Goal: Register for event/course: Sign up to attend an event or enroll in a course

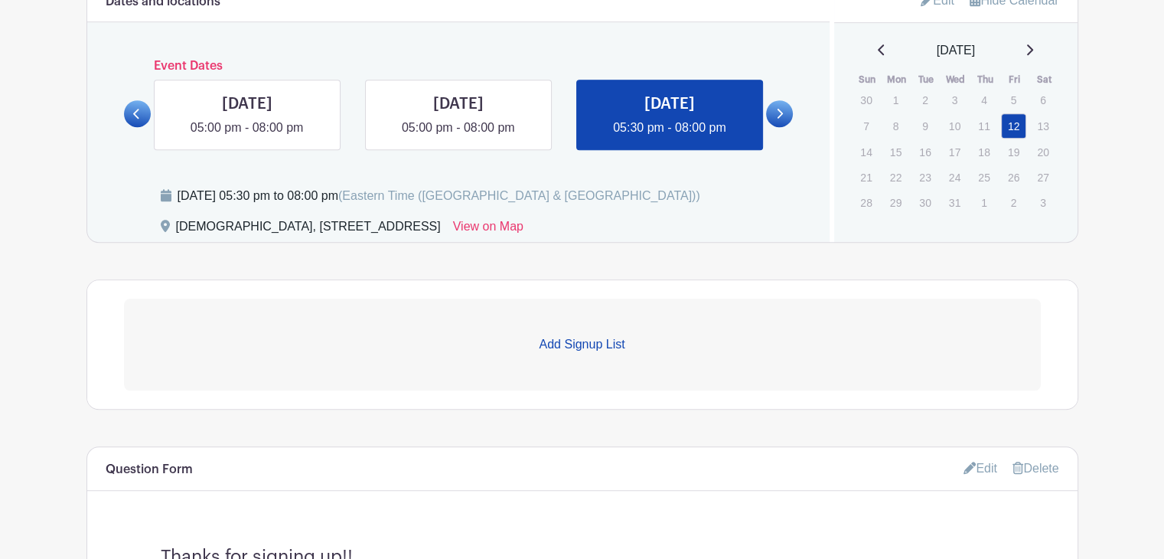
click at [609, 329] on link "Add Signup List" at bounding box center [582, 345] width 917 height 92
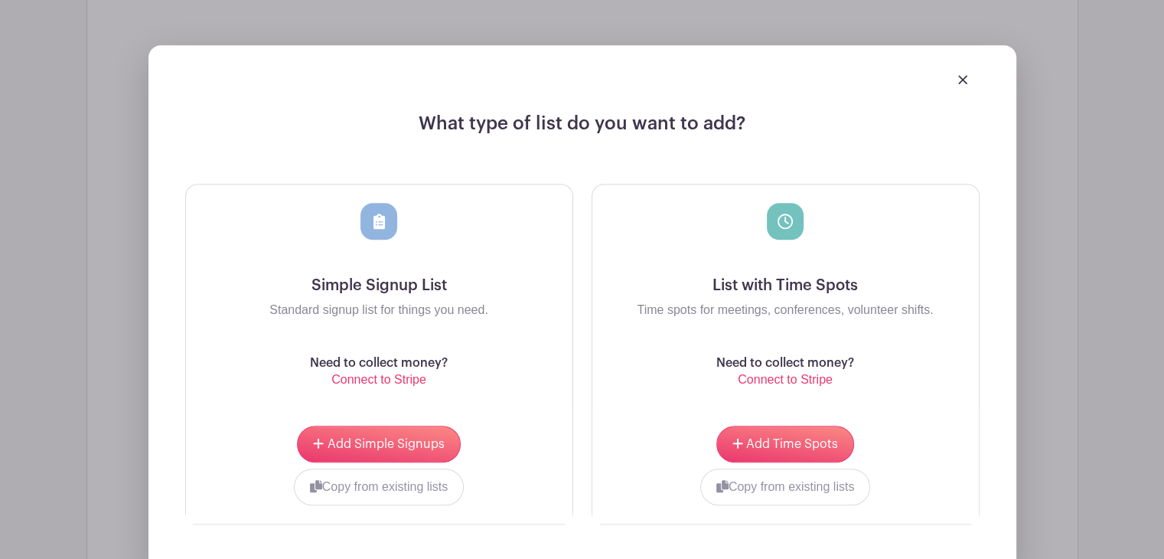
scroll to position [1425, 0]
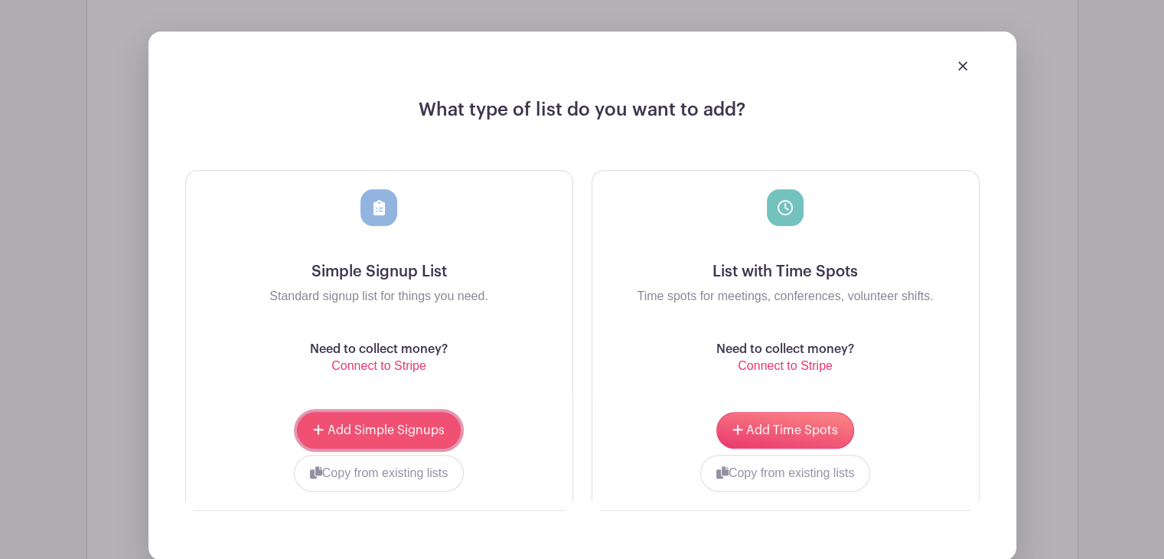
click at [404, 428] on span "Add Simple Signups" at bounding box center [386, 430] width 117 height 12
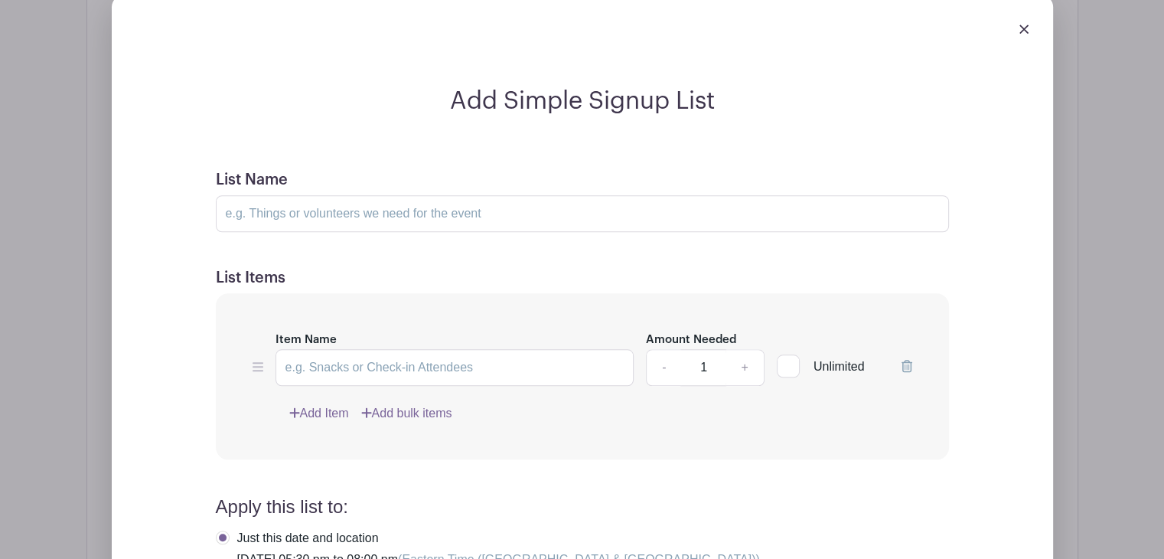
scroll to position [1513, 0]
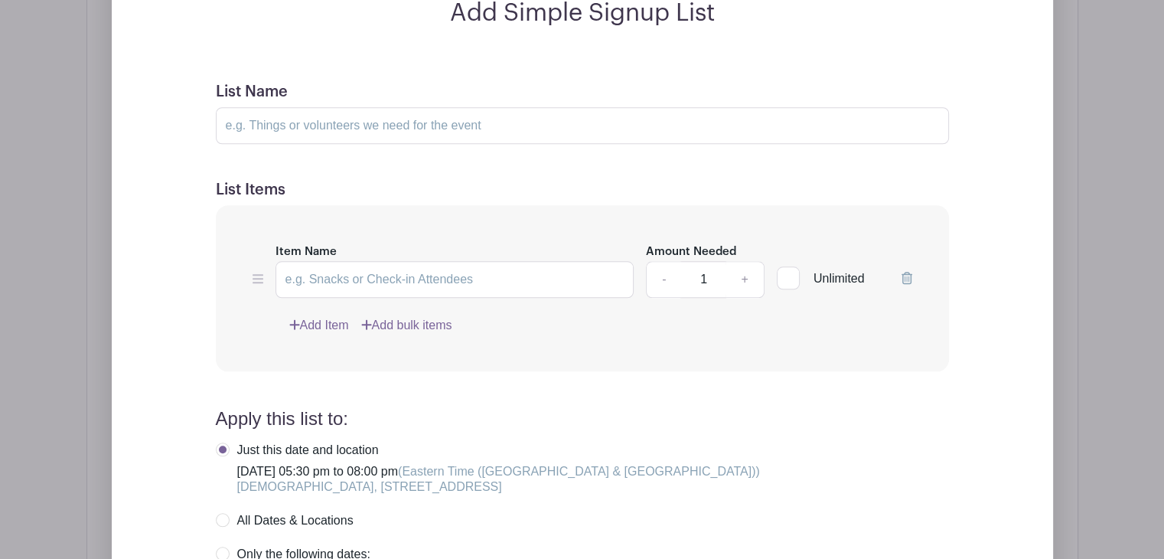
click at [325, 316] on link "Add Item" at bounding box center [319, 325] width 60 height 18
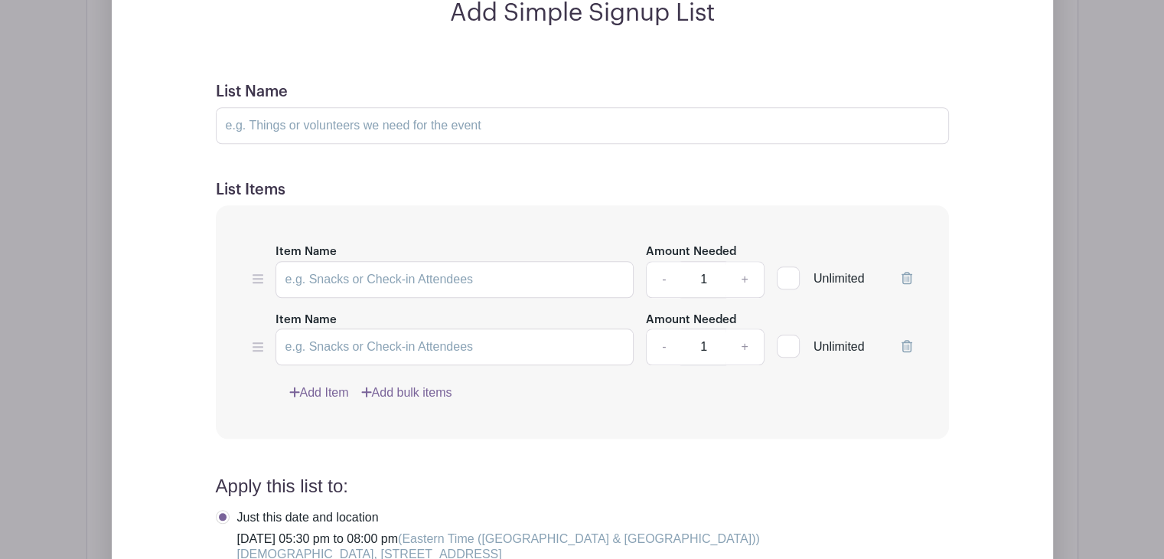
click at [320, 387] on link "Add Item" at bounding box center [319, 393] width 60 height 18
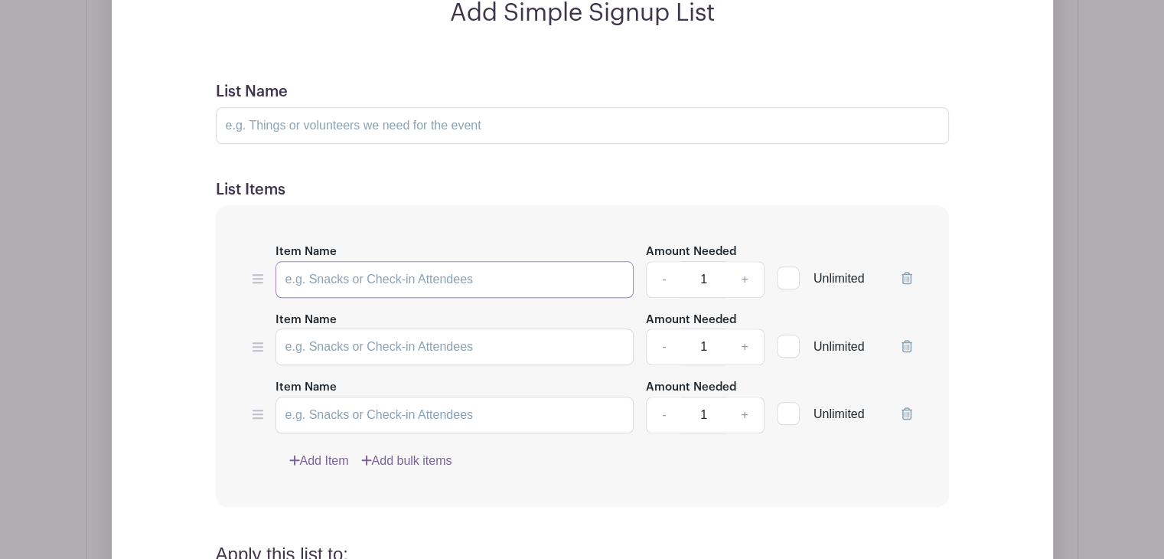
click at [333, 277] on input "Item Name" at bounding box center [455, 279] width 359 height 37
type input "Activity Lead:"
click at [753, 279] on link "+" at bounding box center [745, 279] width 38 height 37
type input "2"
click at [405, 337] on input "Item Name" at bounding box center [455, 346] width 359 height 37
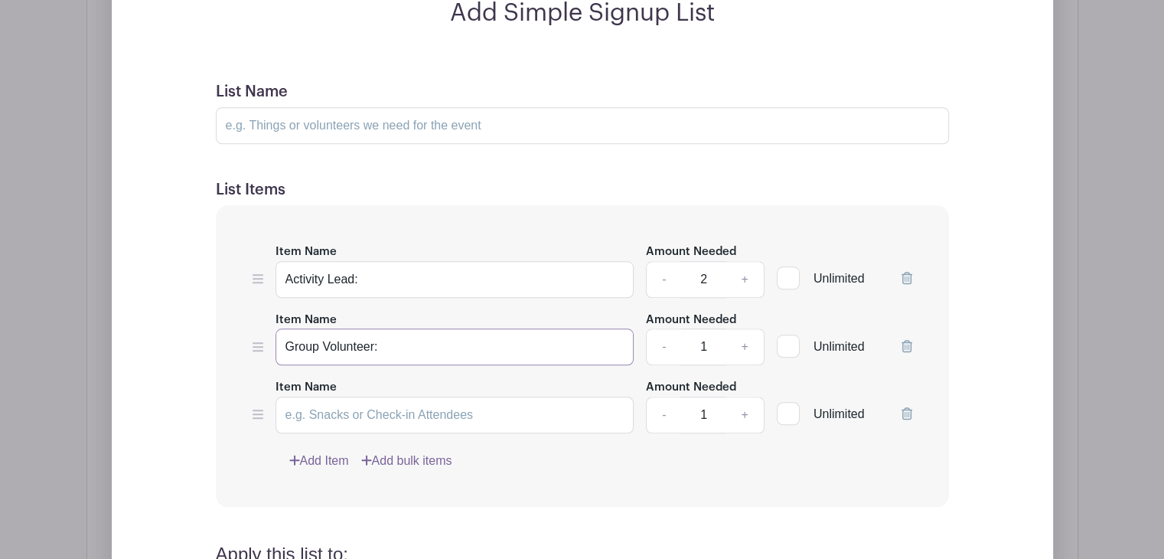
type input "Group Volunteer:"
click at [748, 347] on link "+" at bounding box center [745, 346] width 38 height 37
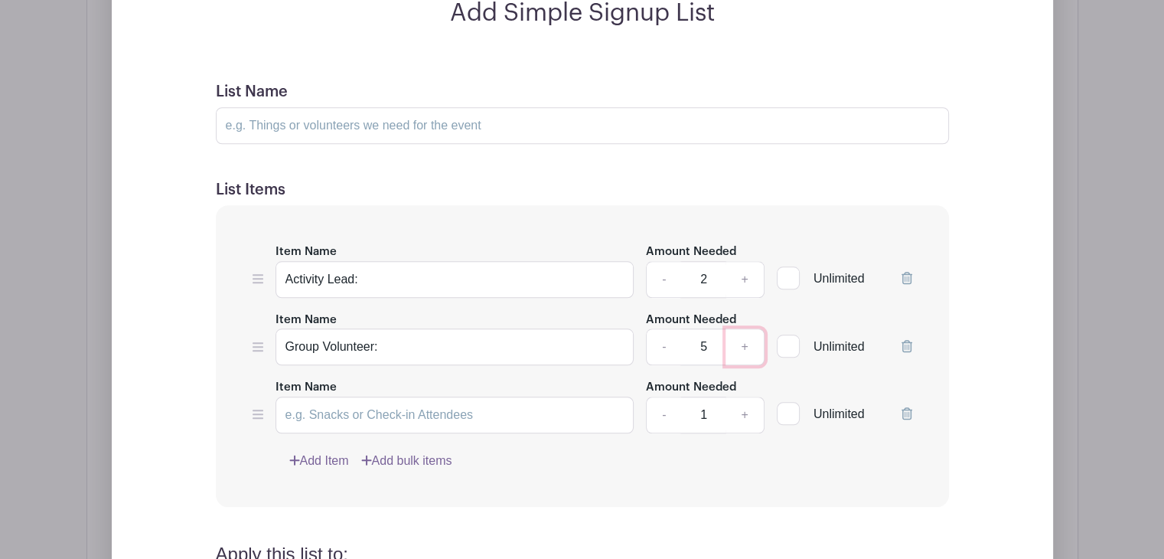
click at [748, 347] on link "+" at bounding box center [745, 346] width 38 height 37
type input "6"
click at [429, 410] on input "Item Name" at bounding box center [455, 415] width 359 height 37
type input "Nursery Volunteer:"
click at [736, 416] on link "+" at bounding box center [745, 415] width 38 height 37
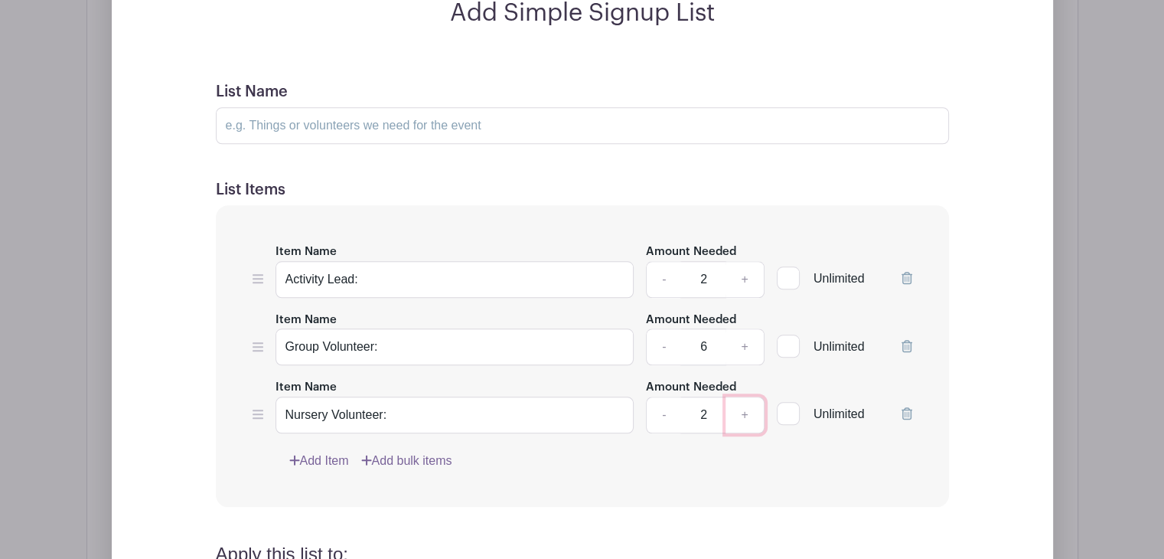
click at [736, 416] on link "+" at bounding box center [745, 415] width 38 height 37
type input "4"
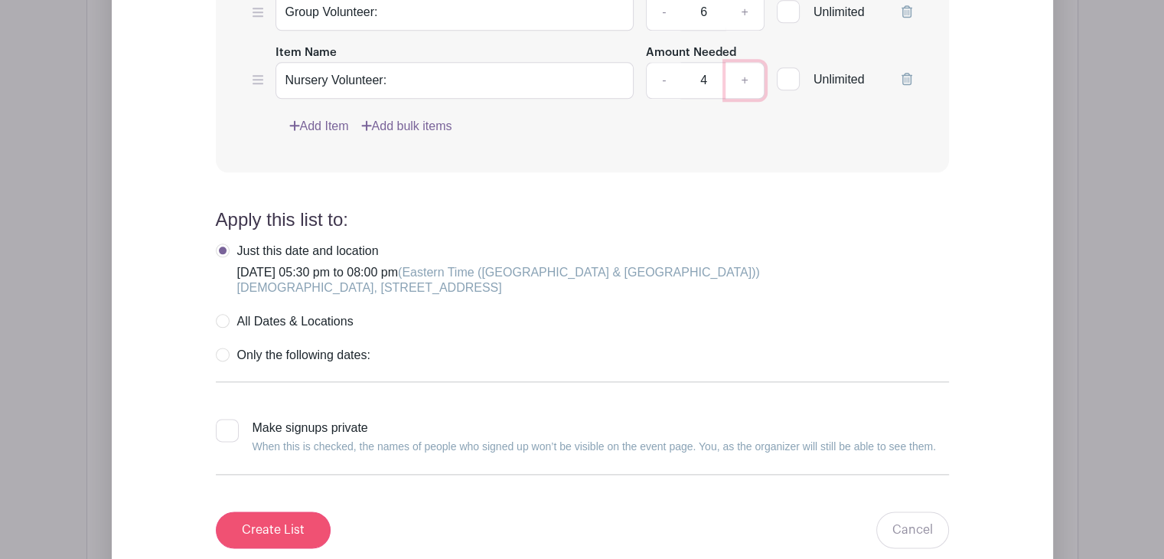
scroll to position [1850, 0]
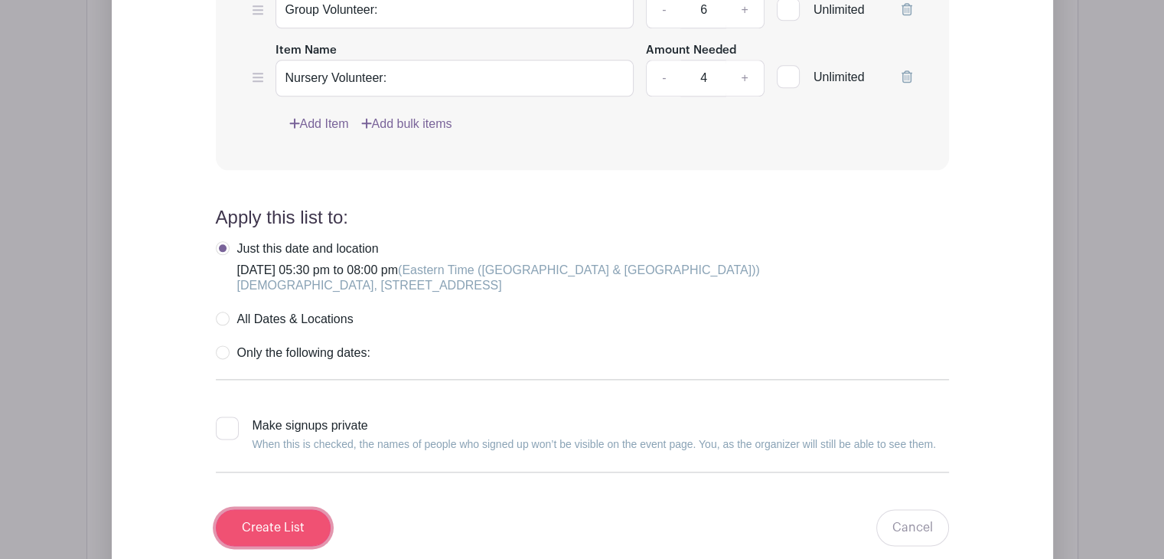
click at [270, 537] on input "Create List" at bounding box center [273, 527] width 115 height 37
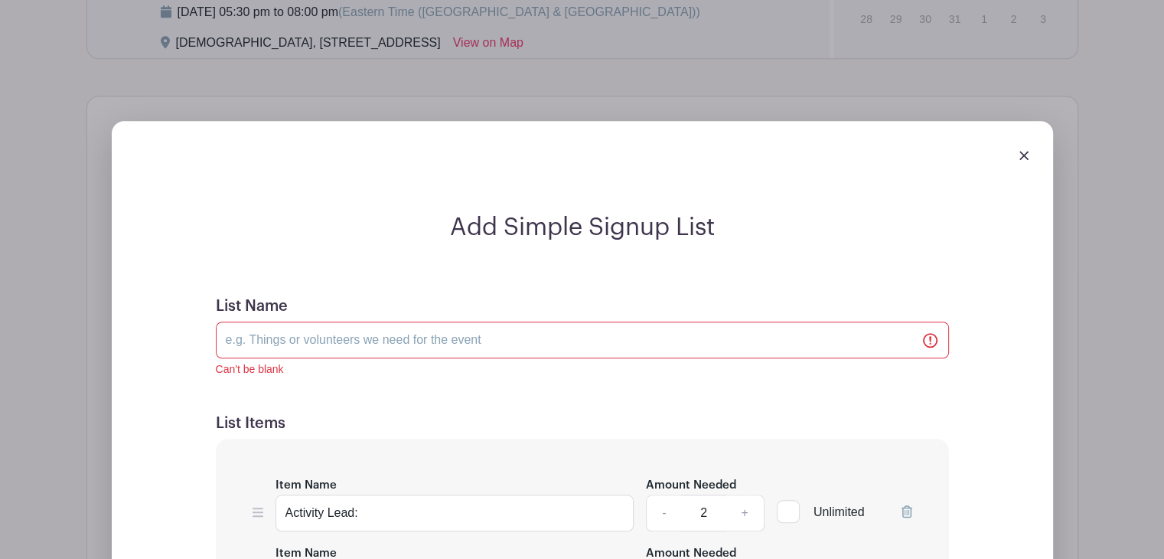
scroll to position [1298, 0]
click at [1022, 154] on img at bounding box center [1024, 156] width 9 height 9
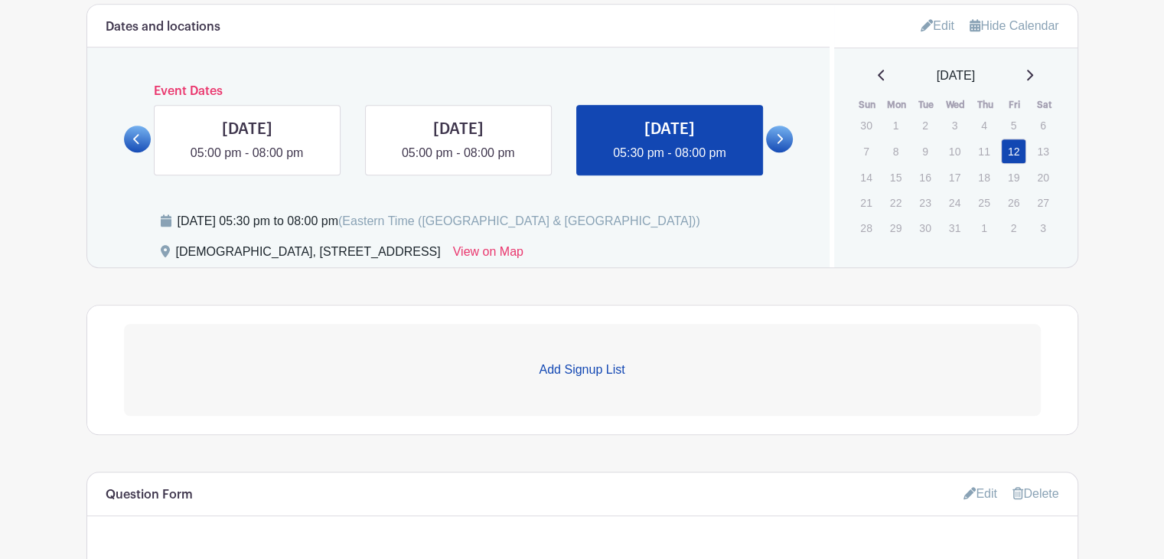
scroll to position [1069, 0]
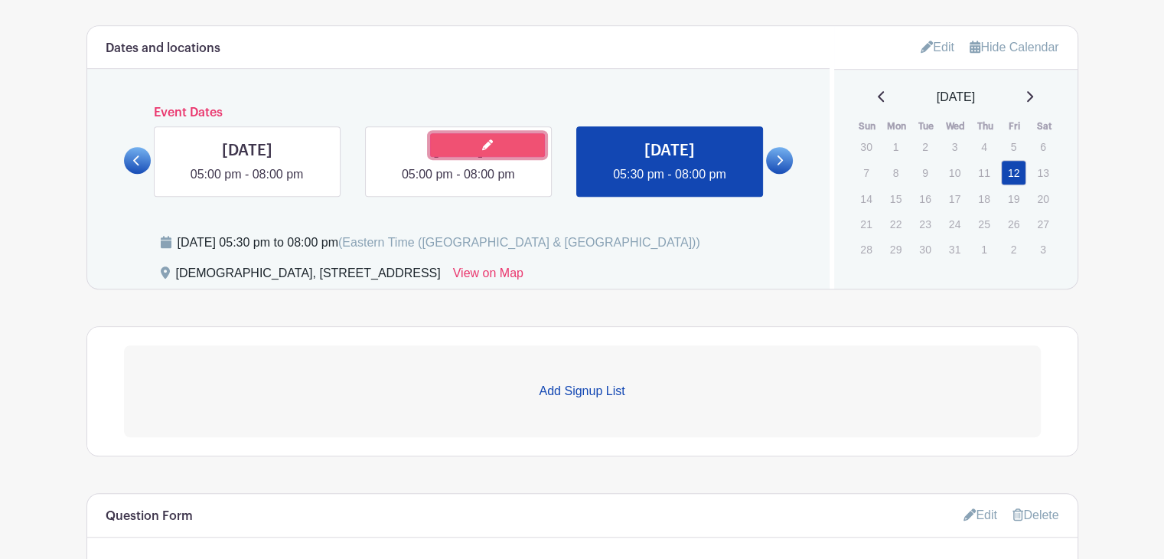
click at [472, 146] on link at bounding box center [487, 145] width 115 height 24
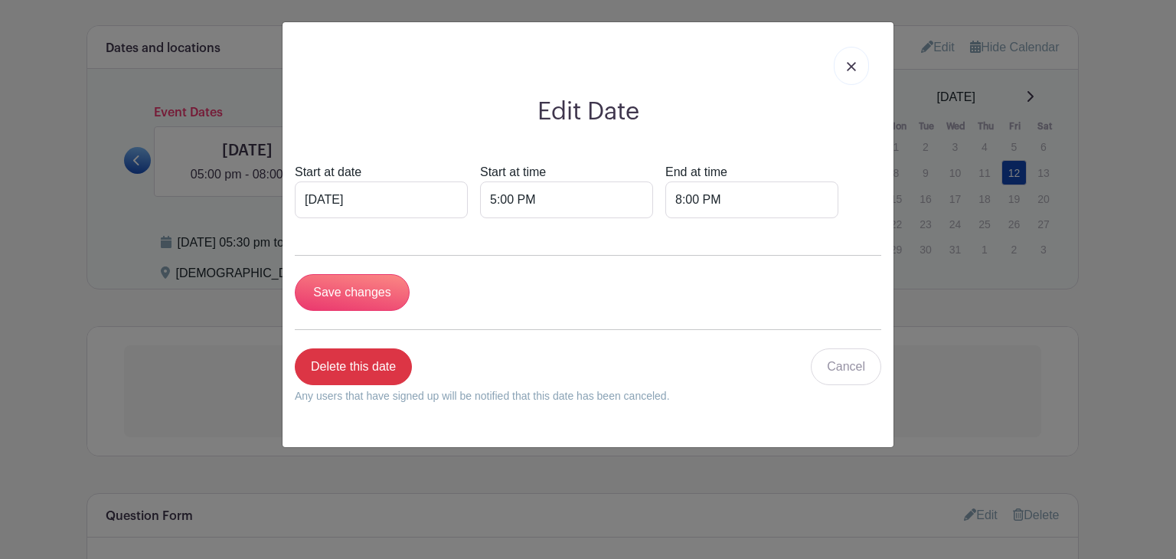
click at [851, 65] on img at bounding box center [851, 66] width 9 height 9
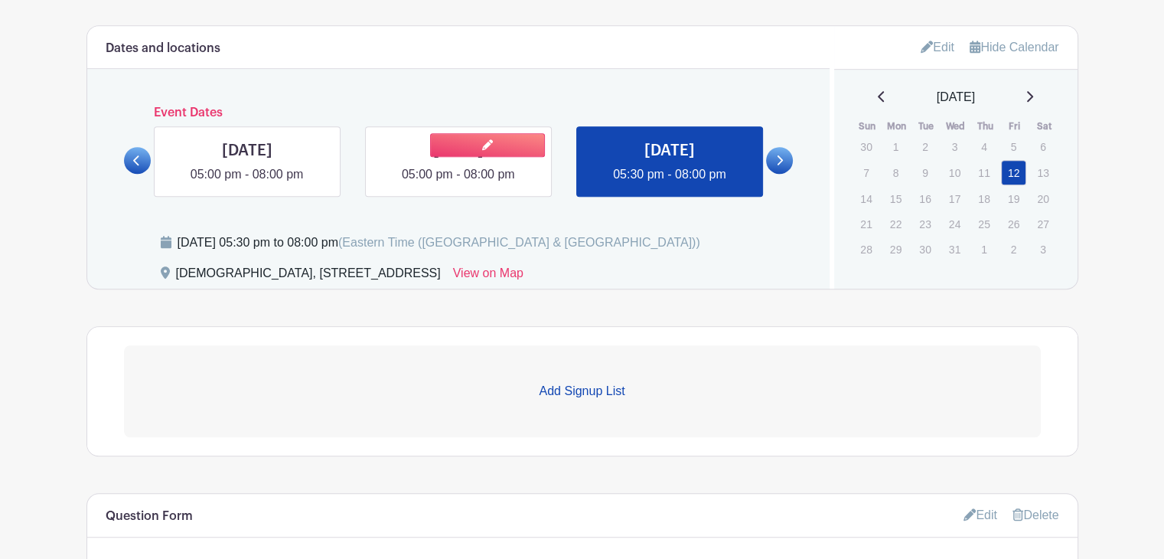
click at [459, 184] on link at bounding box center [459, 184] width 0 height 0
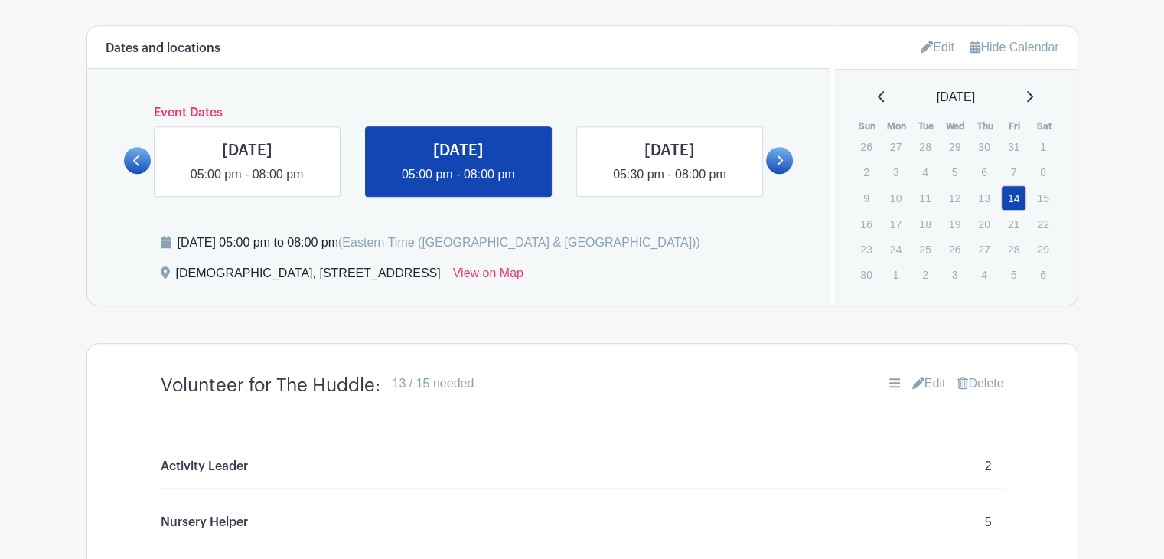
click at [459, 184] on link at bounding box center [459, 184] width 0 height 0
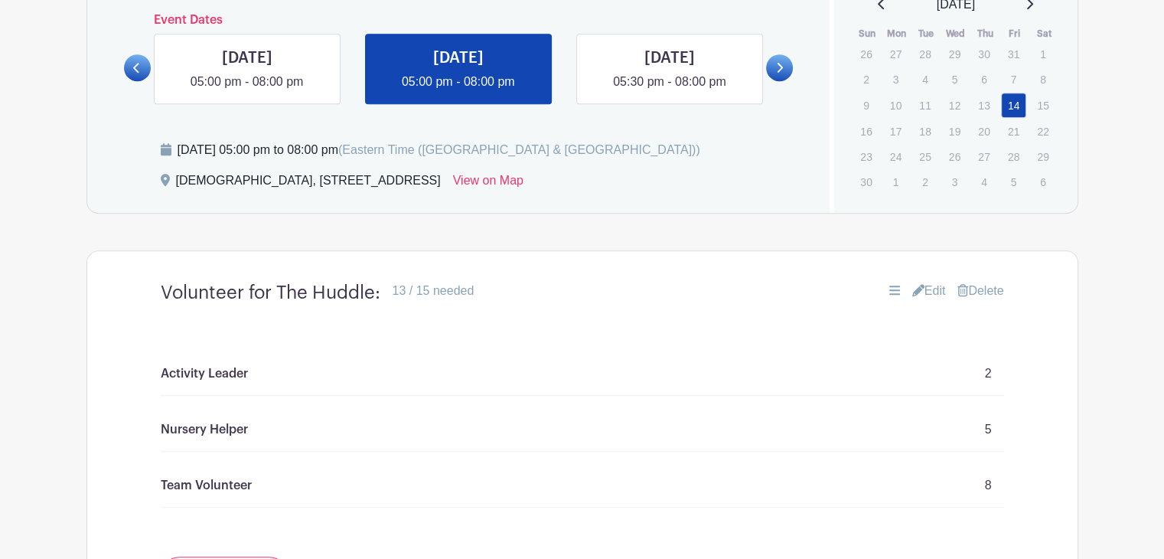
scroll to position [1162, 0]
click at [670, 90] on link at bounding box center [670, 90] width 0 height 0
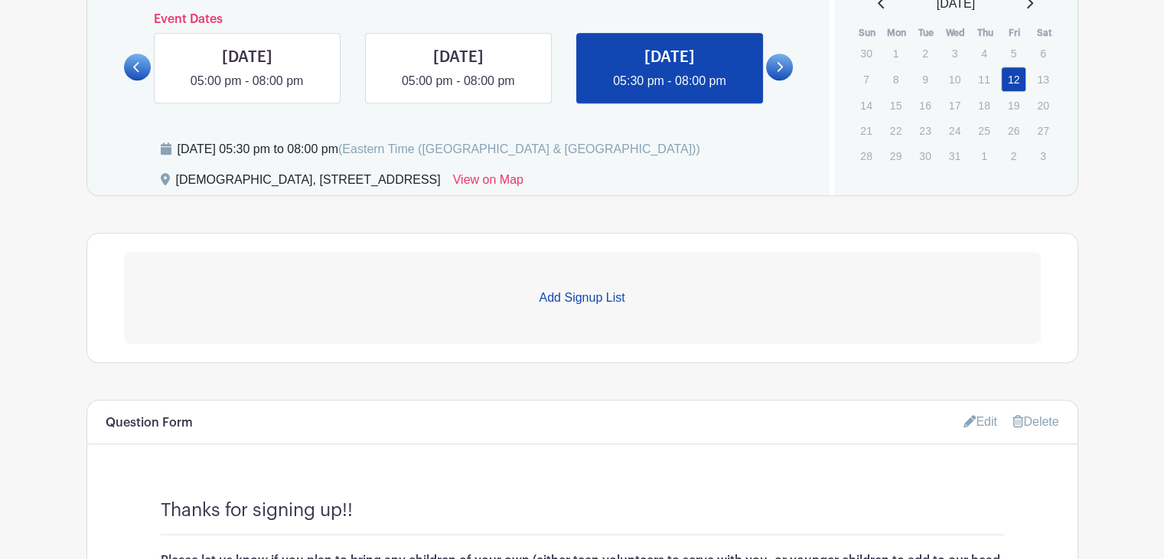
click at [524, 265] on link "Add Signup List" at bounding box center [582, 298] width 917 height 92
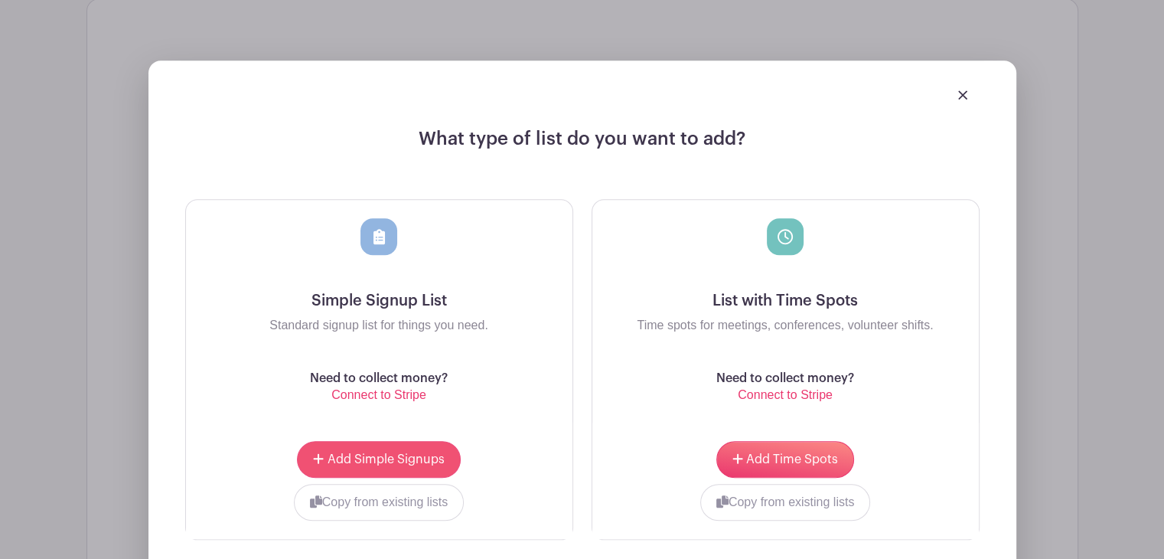
scroll to position [1397, 0]
click at [377, 469] on button "Add Simple Signups" at bounding box center [378, 458] width 163 height 37
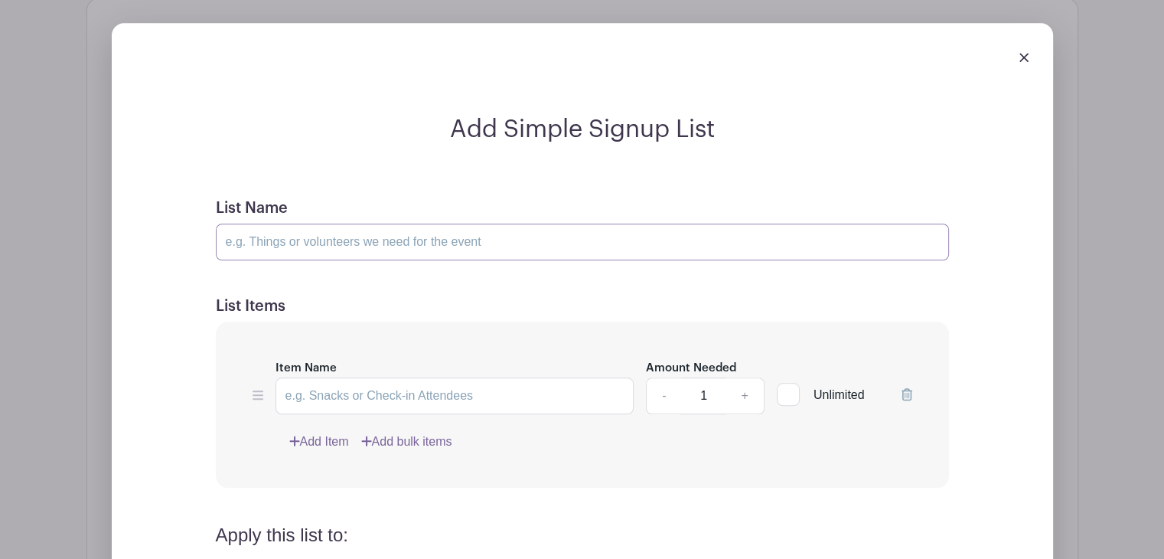
click at [273, 246] on input "List Name" at bounding box center [582, 242] width 733 height 37
type input "Volunteer for The Huddle:"
click at [341, 391] on input "A" at bounding box center [455, 395] width 359 height 37
type input "Activity Lead"
click at [742, 390] on link "+" at bounding box center [745, 395] width 38 height 37
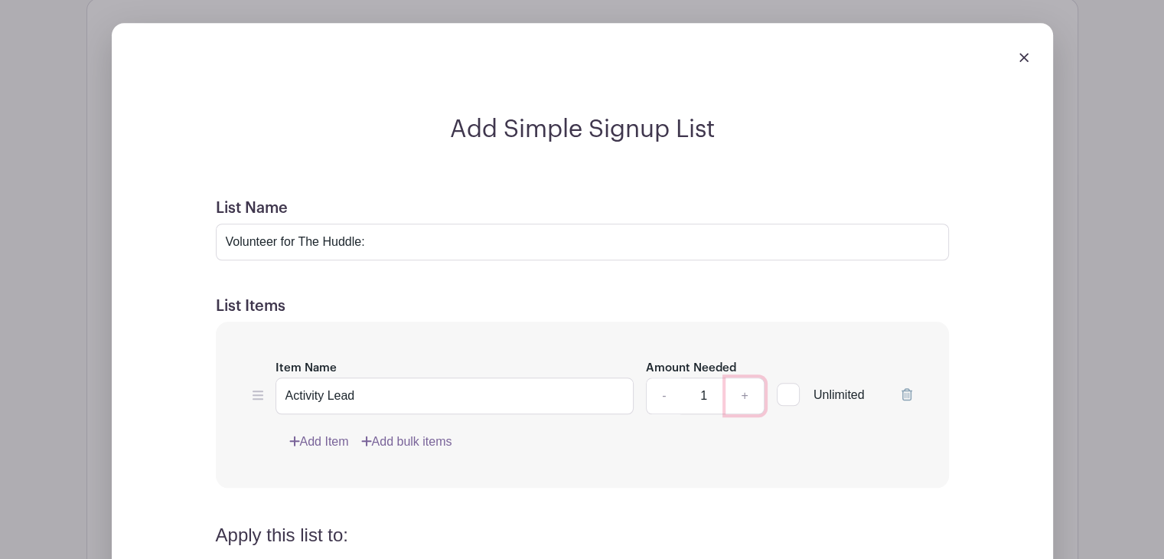
type input "2"
click at [328, 448] on link "Add Item" at bounding box center [319, 442] width 60 height 18
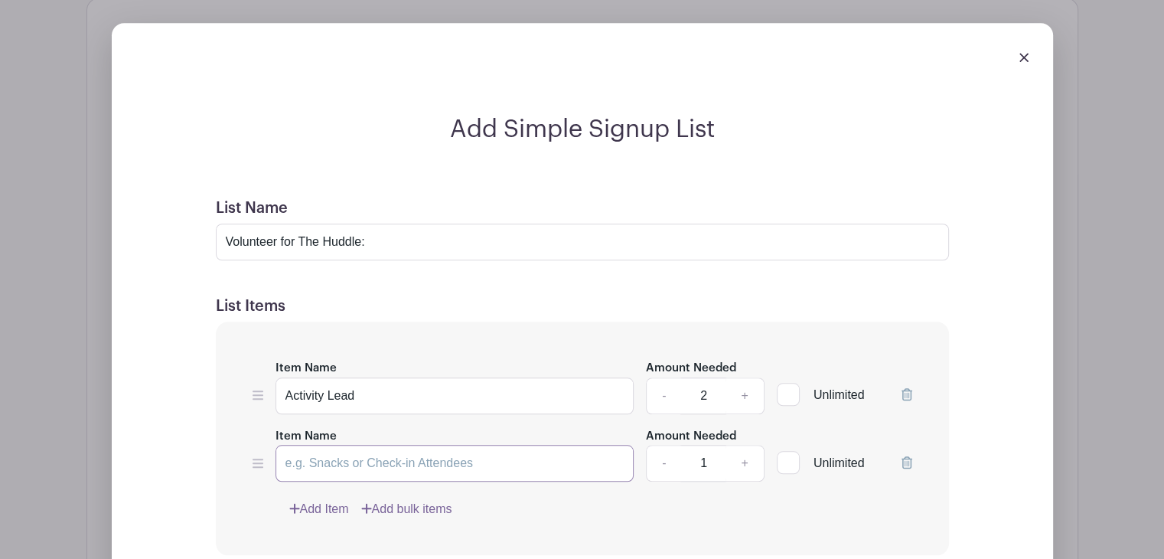
click at [315, 467] on input "Item Name" at bounding box center [455, 463] width 359 height 37
type input "Nursery Helper"
click at [739, 465] on link "+" at bounding box center [745, 463] width 38 height 37
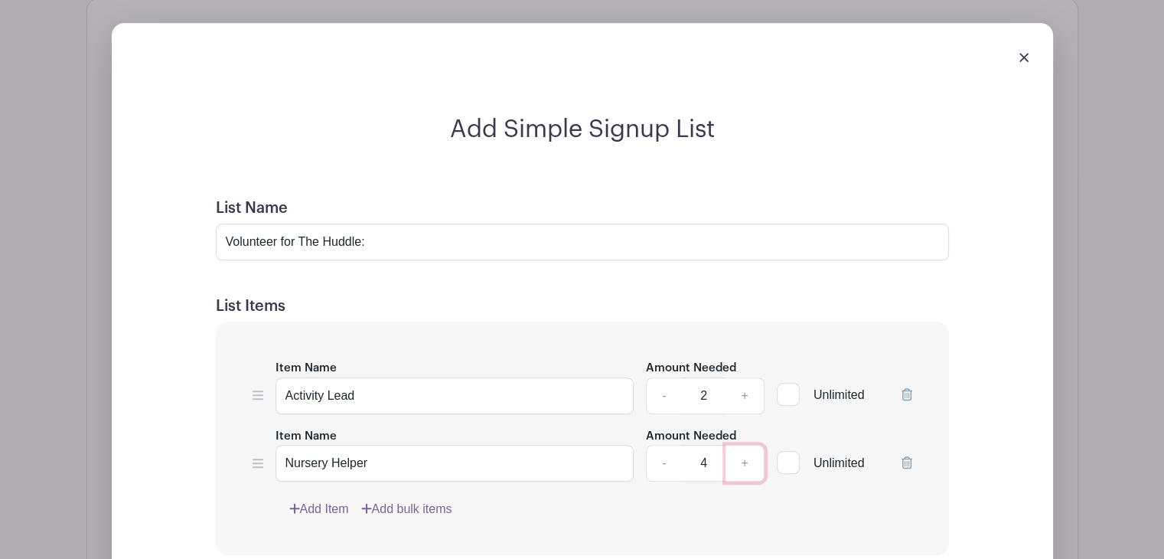
click at [739, 465] on link "+" at bounding box center [745, 463] width 38 height 37
click at [655, 466] on link "-" at bounding box center [663, 463] width 35 height 37
type input "5"
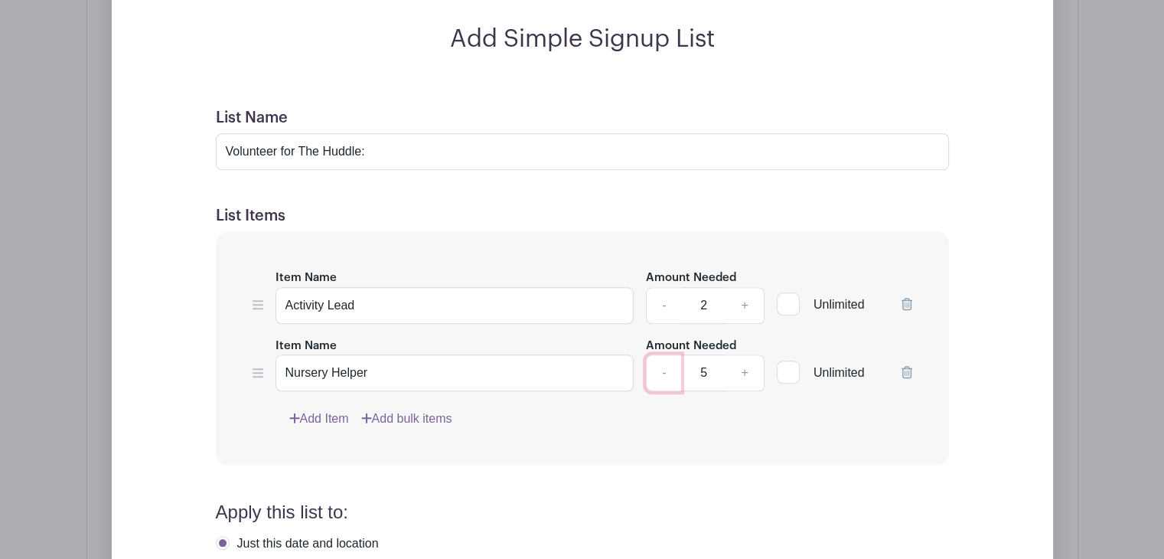
scroll to position [1493, 0]
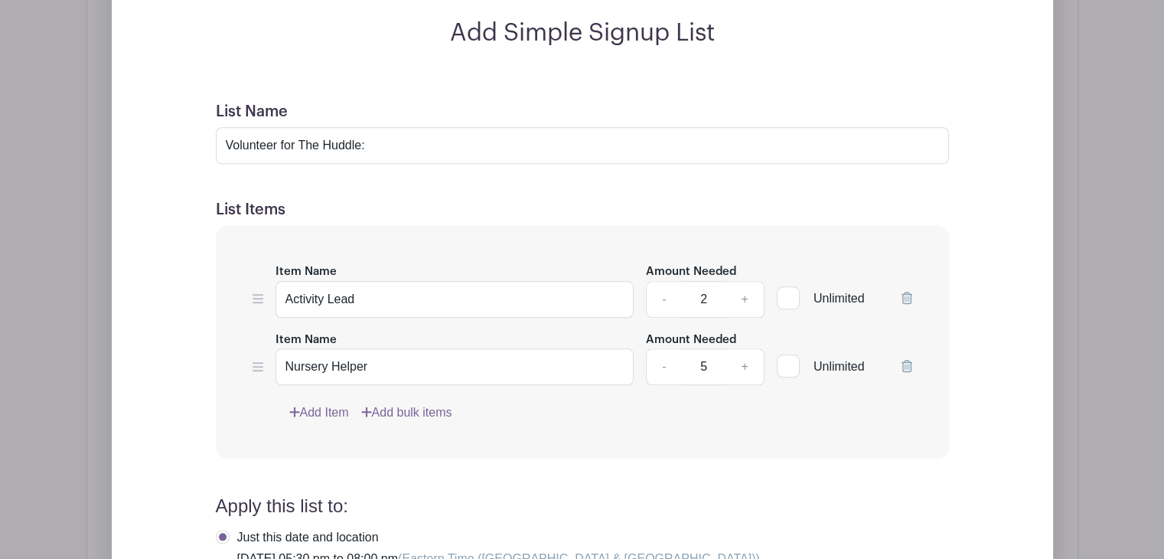
click at [323, 416] on link "Add Item" at bounding box center [319, 412] width 60 height 18
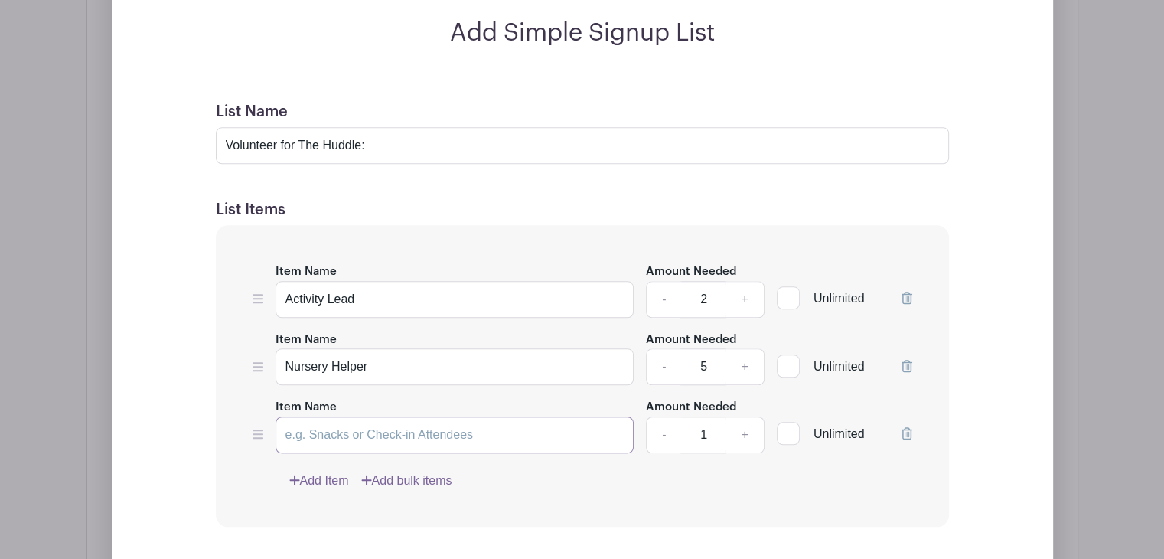
click at [318, 426] on input "Item Name" at bounding box center [455, 434] width 359 height 37
type input "Team Volunteer:"
click at [746, 428] on link "+" at bounding box center [745, 434] width 38 height 37
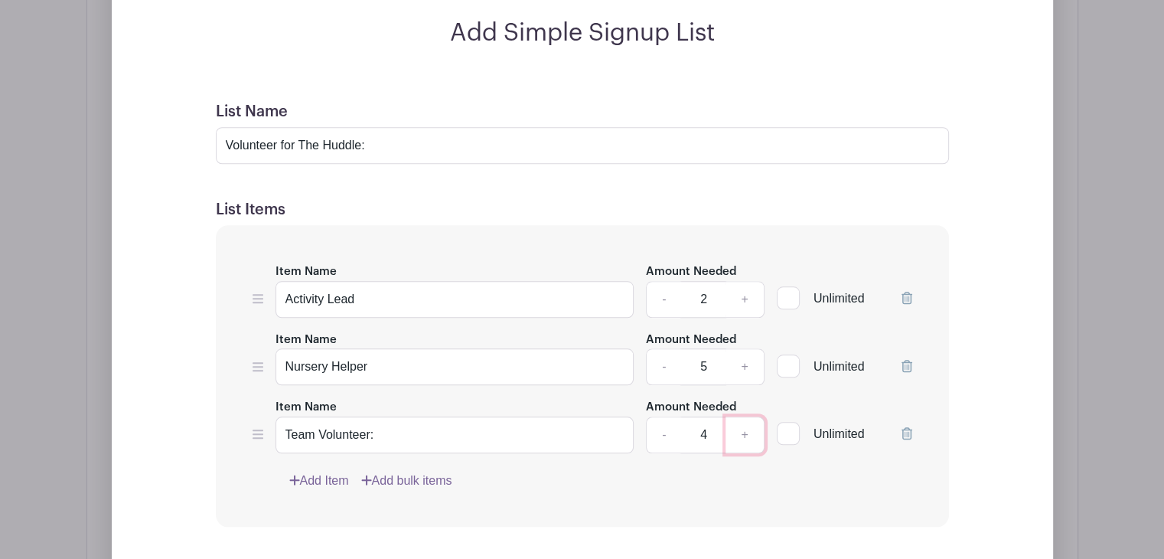
click at [746, 428] on link "+" at bounding box center [745, 434] width 38 height 37
type input "8"
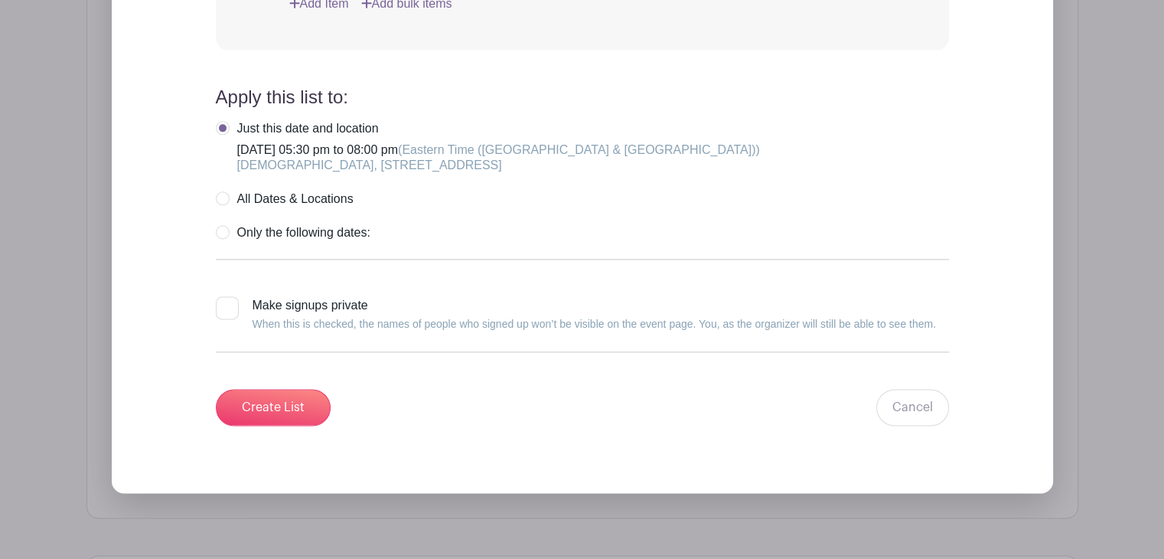
scroll to position [1983, 0]
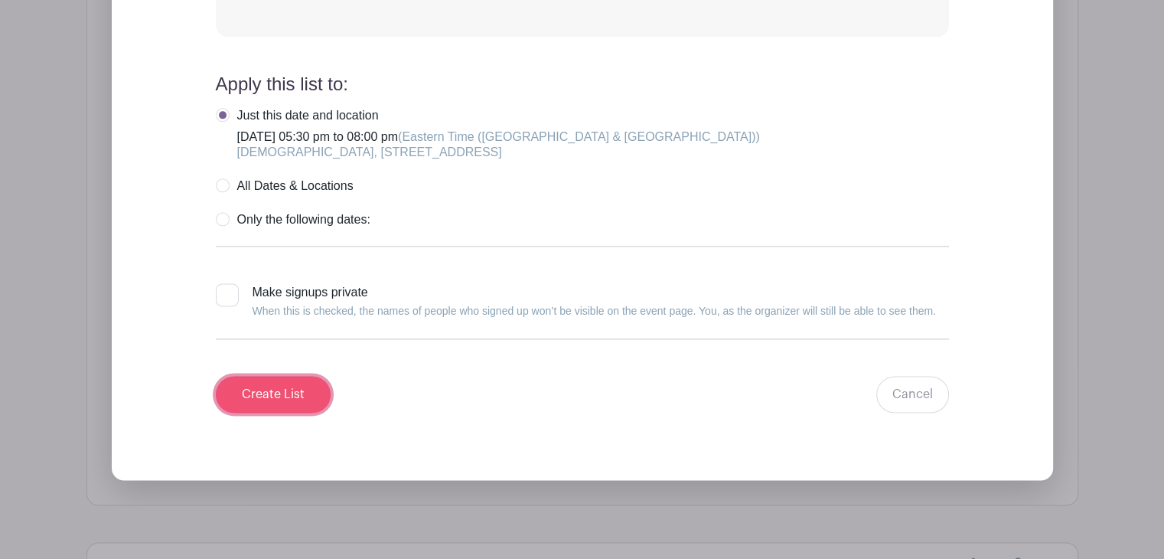
click at [291, 403] on input "Create List" at bounding box center [273, 394] width 115 height 37
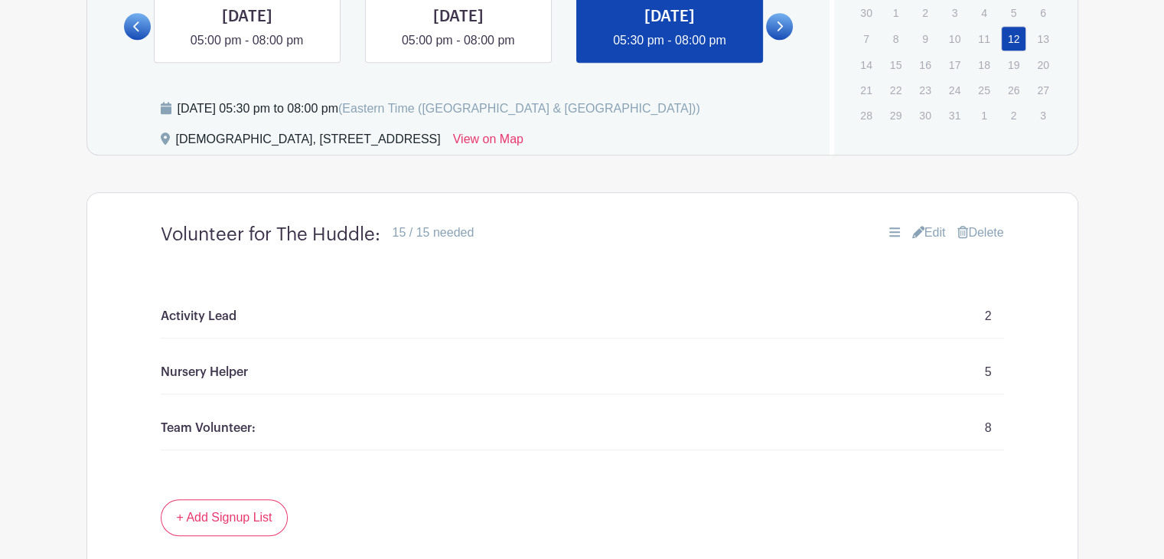
scroll to position [1204, 0]
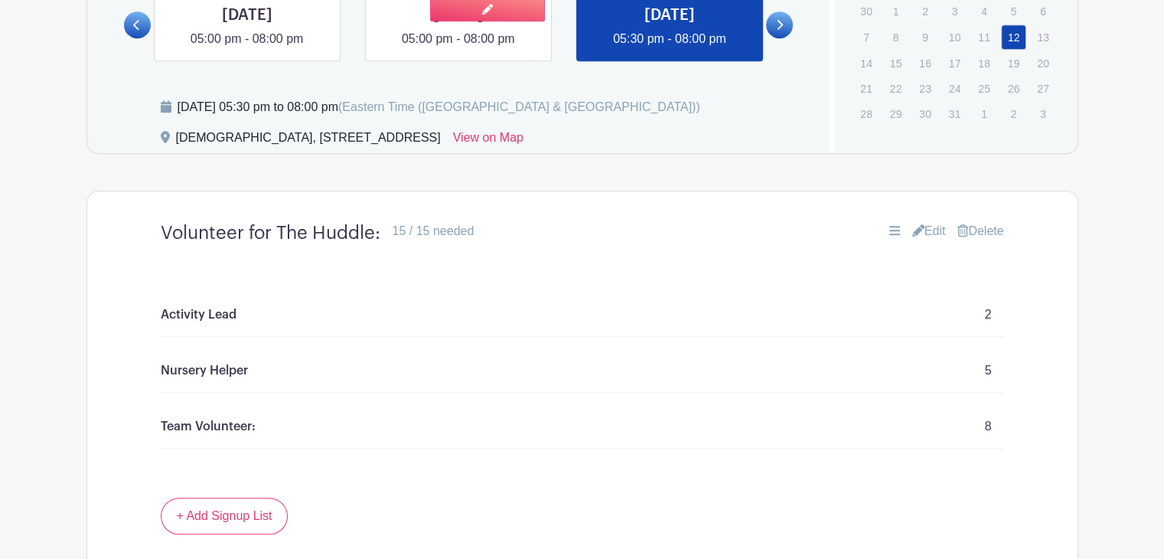
click at [459, 48] on link at bounding box center [459, 48] width 0 height 0
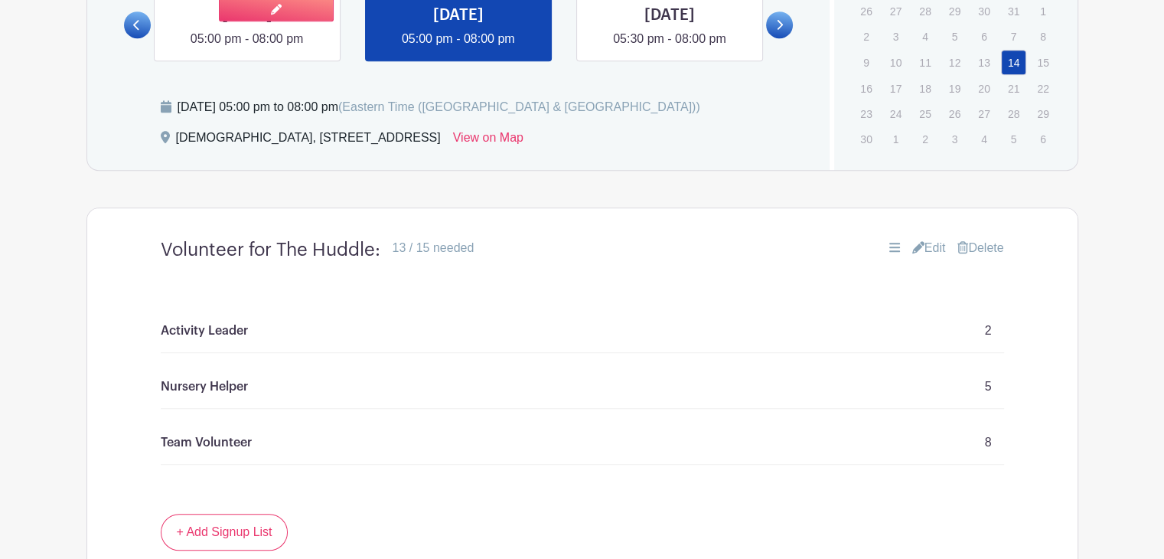
click at [247, 48] on link at bounding box center [247, 48] width 0 height 0
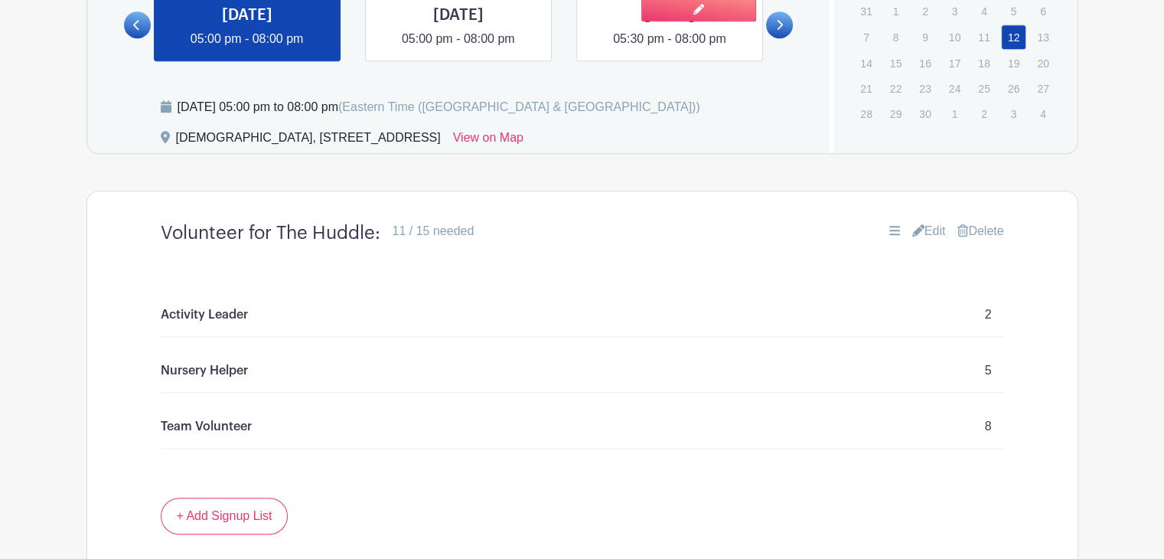
click at [670, 48] on link at bounding box center [670, 48] width 0 height 0
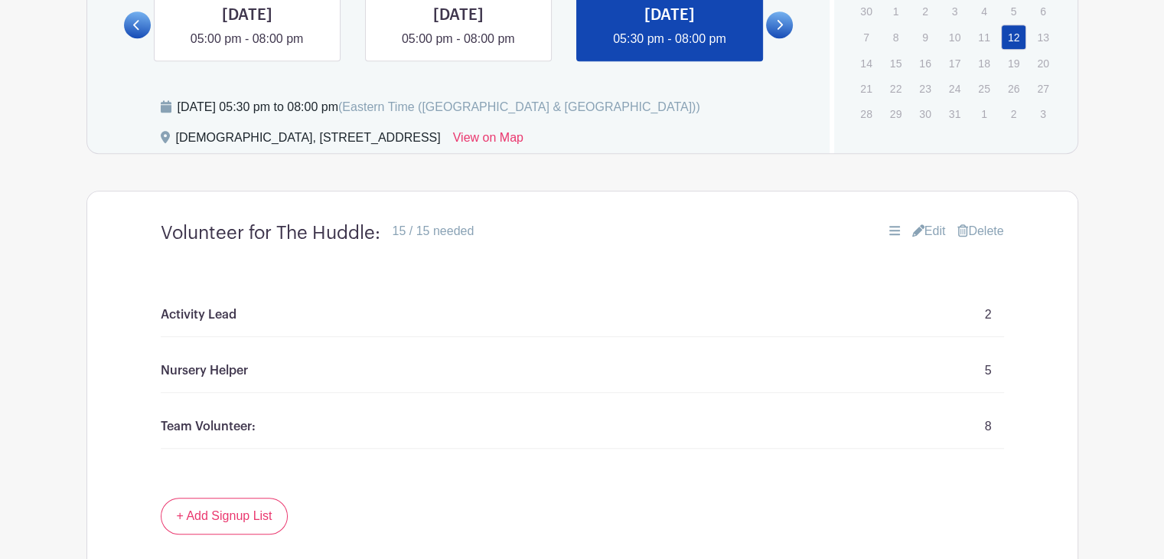
click at [922, 227] on link "Edit" at bounding box center [929, 231] width 34 height 18
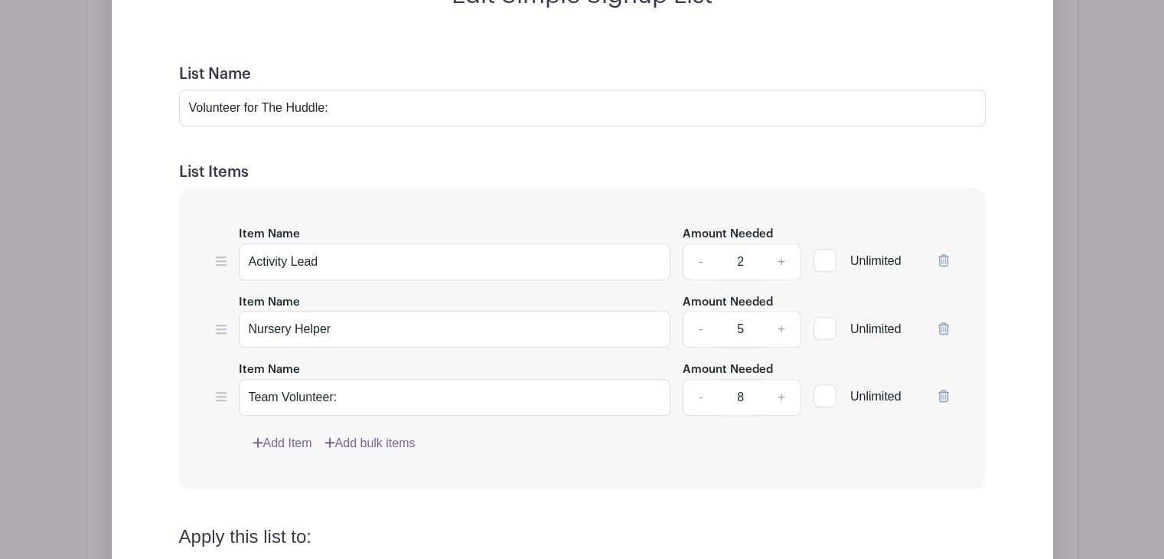
scroll to position [1550, 0]
click at [348, 400] on input "Team Volunteer:" at bounding box center [455, 396] width 433 height 37
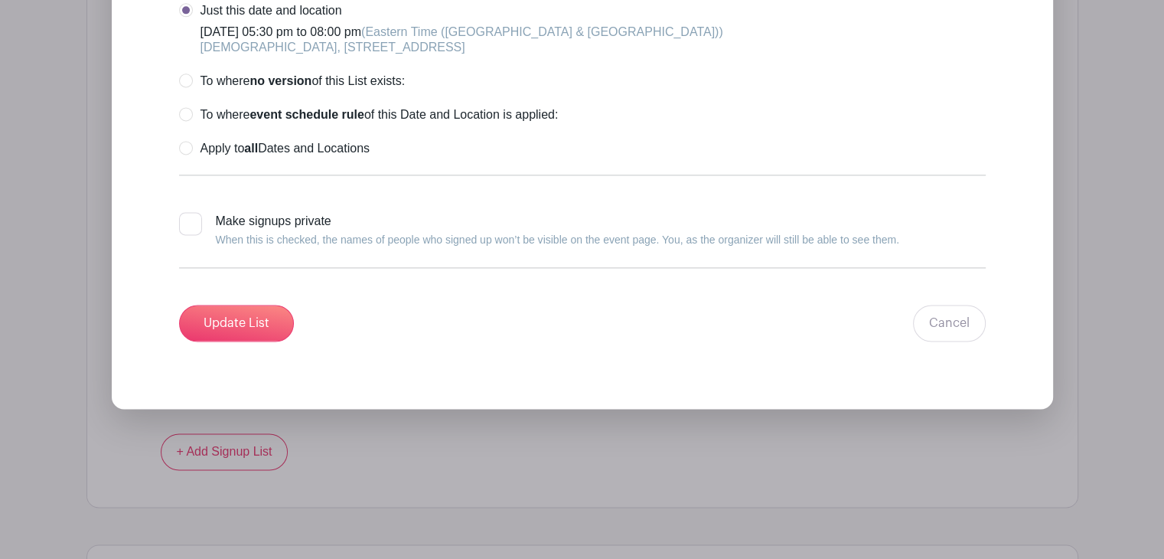
scroll to position [2112, 0]
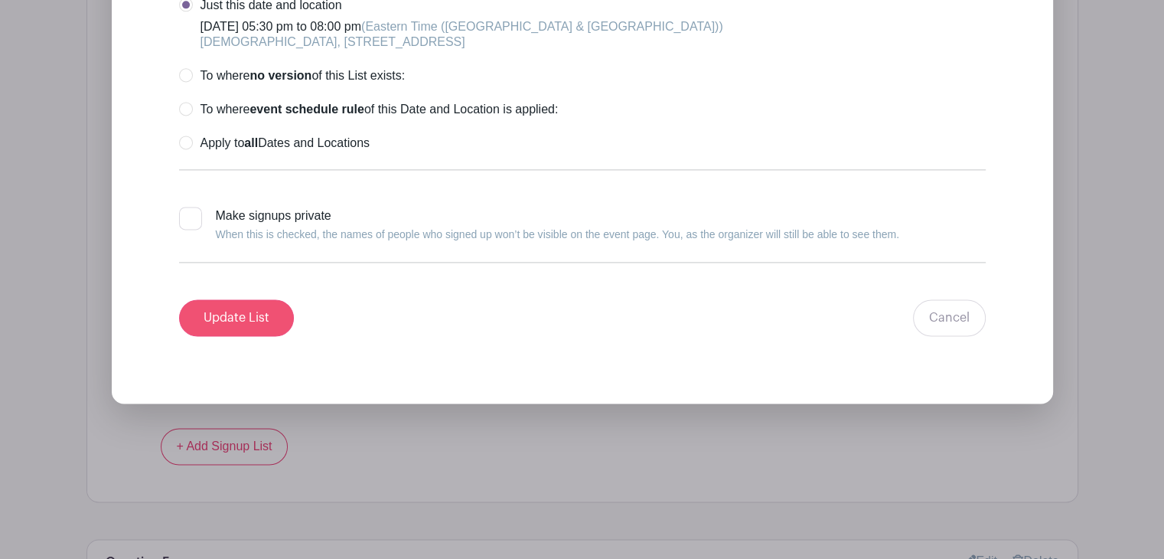
type input "Team Volunteer"
click at [254, 310] on input "Update List" at bounding box center [236, 317] width 115 height 37
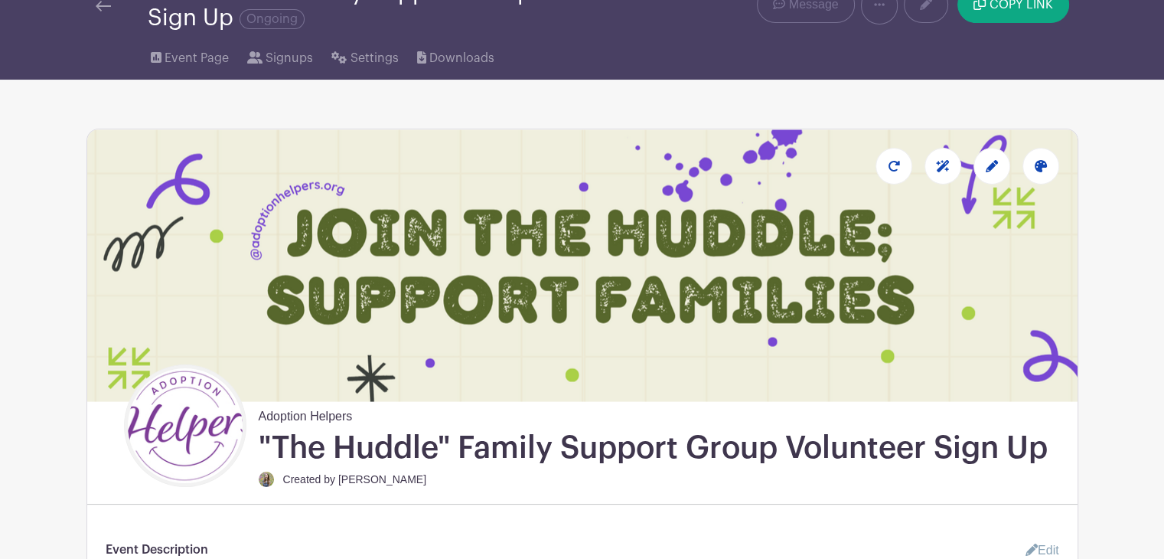
scroll to position [0, 0]
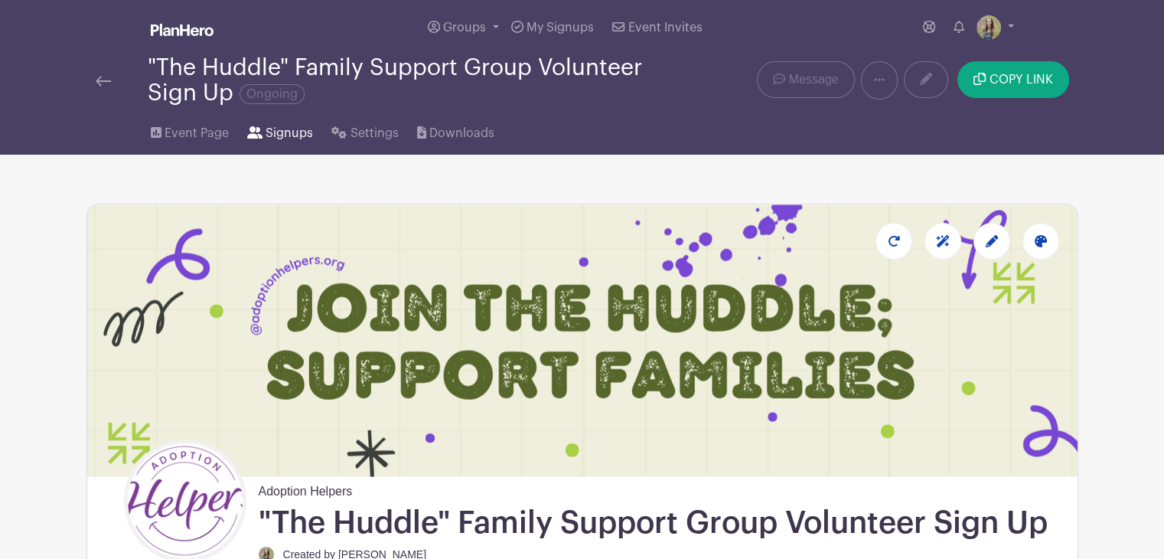
click at [257, 134] on icon at bounding box center [254, 132] width 15 height 12
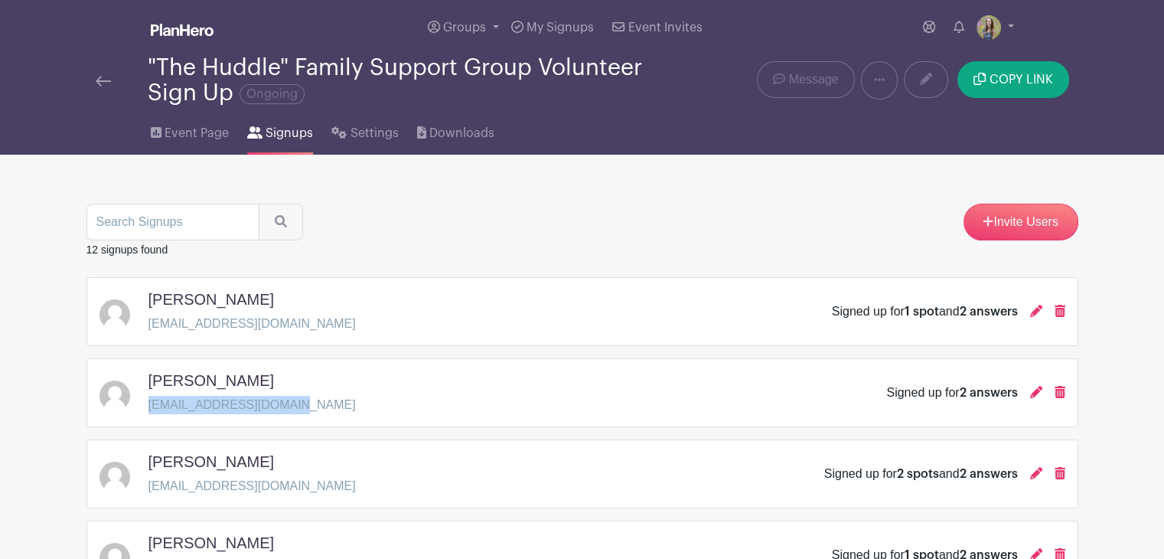
drag, startPoint x: 289, startPoint y: 408, endPoint x: 147, endPoint y: 410, distance: 141.6
click at [147, 410] on div "Joelle Lanfear jlanfear1219@gmail.com Signed up for 2 answers" at bounding box center [583, 392] width 966 height 43
copy p "jlanfear1219@gmail.com"
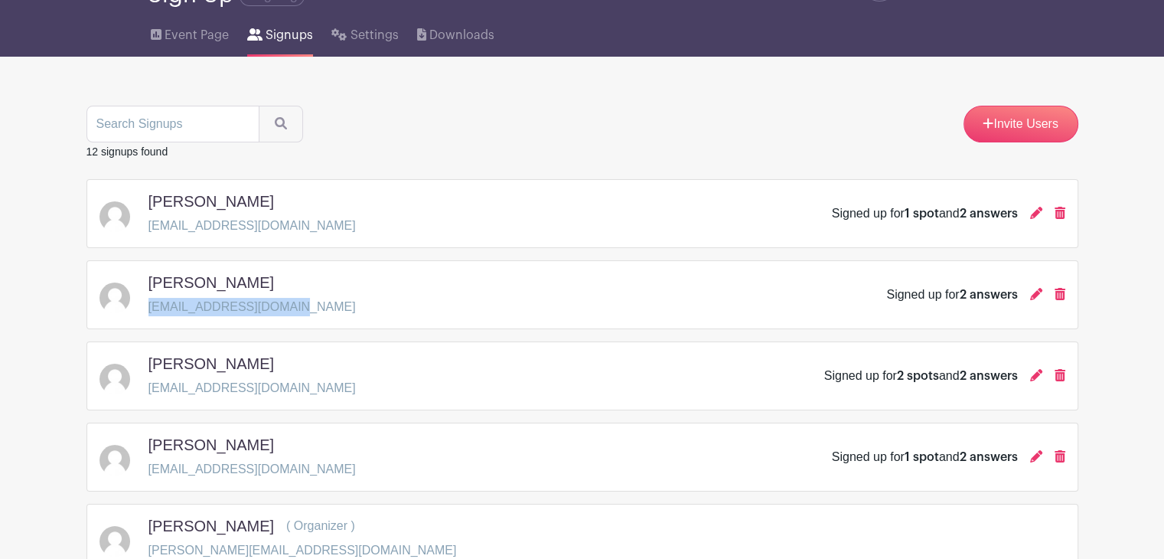
scroll to position [133, 0]
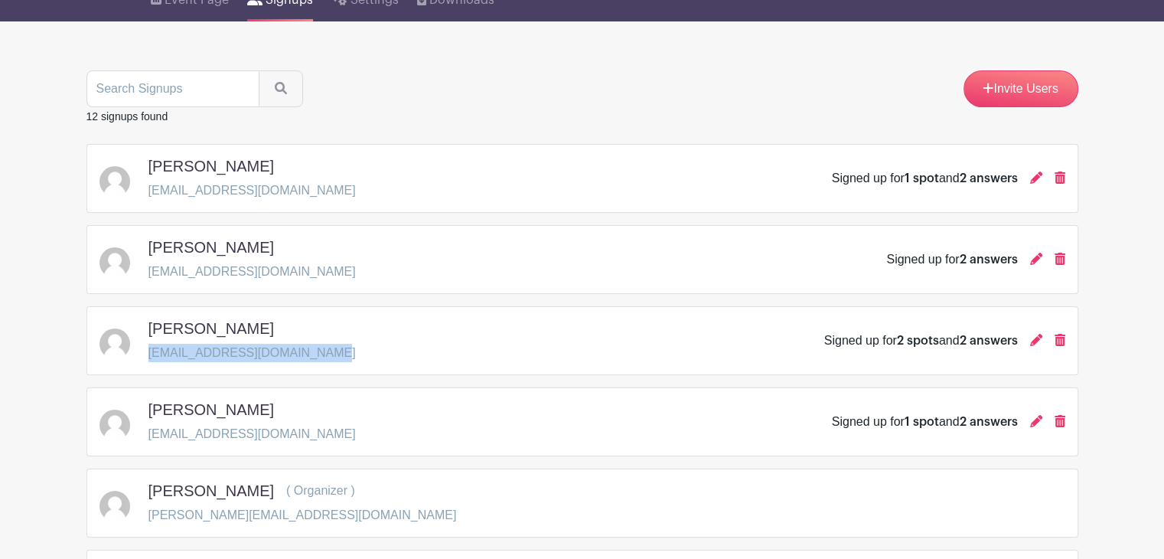
drag, startPoint x: 324, startPoint y: 354, endPoint x: 147, endPoint y: 364, distance: 177.2
click at [147, 364] on div "taylor bertrand taylorjbertrand04@gmail.com Signed up for 2 spots and 2 answers" at bounding box center [583, 340] width 992 height 69
copy p "taylorjbertrand04@gmail.com"
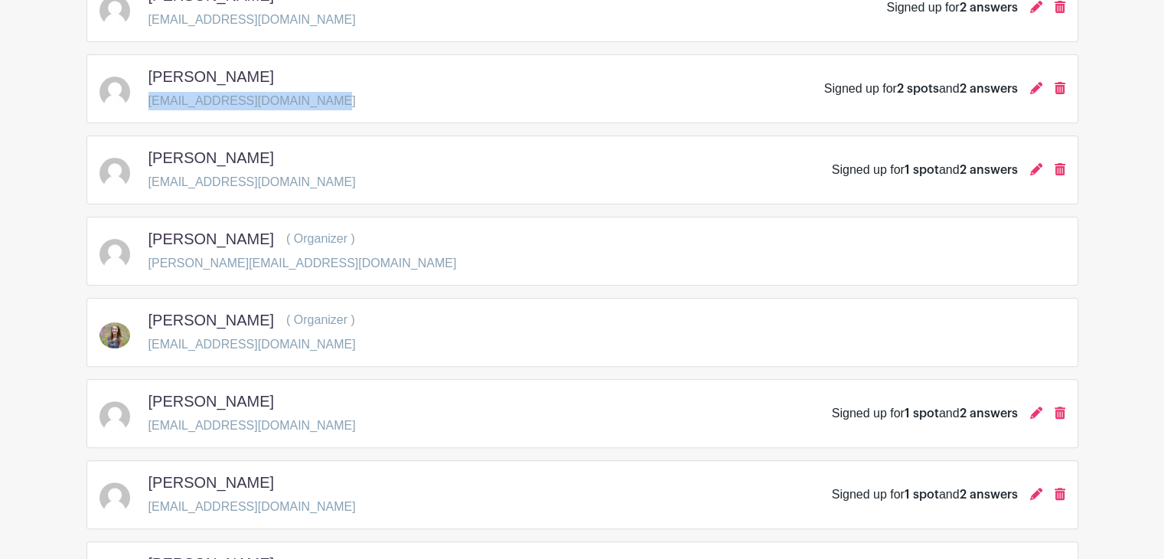
scroll to position [386, 0]
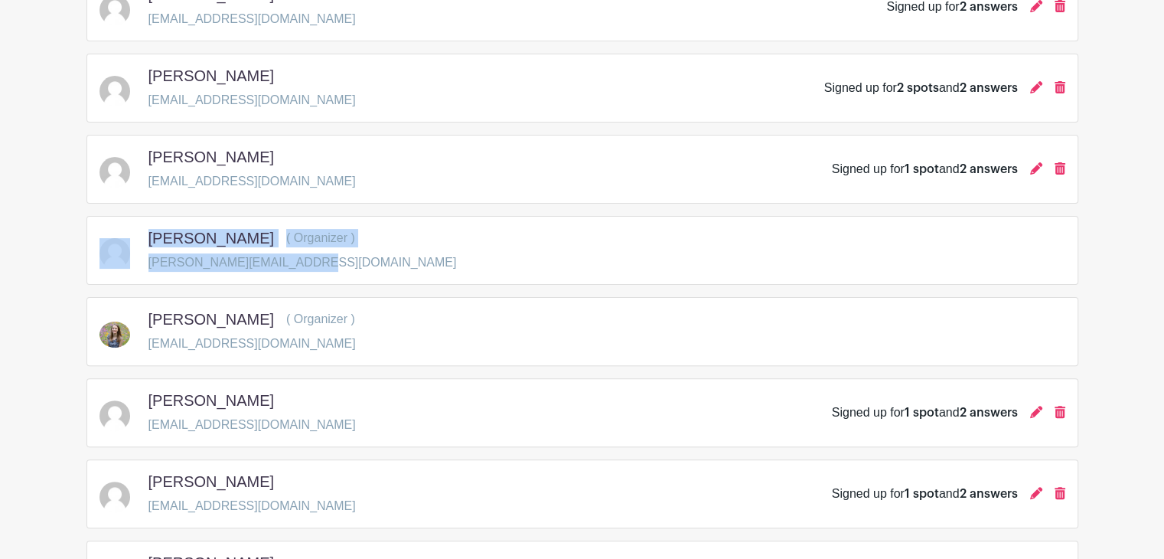
drag, startPoint x: 315, startPoint y: 260, endPoint x: 129, endPoint y: 279, distance: 187.0
click at [129, 279] on div "Laura Combs ( Organizer ) laura@adoptionhelpers.org" at bounding box center [583, 250] width 992 height 69
click at [286, 270] on p "[PERSON_NAME][EMAIL_ADDRESS][DOMAIN_NAME]" at bounding box center [303, 262] width 308 height 18
drag, startPoint x: 315, startPoint y: 268, endPoint x: 147, endPoint y: 268, distance: 167.6
click at [147, 268] on div "Laura Combs ( Organizer ) laura@adoptionhelpers.org" at bounding box center [583, 250] width 966 height 43
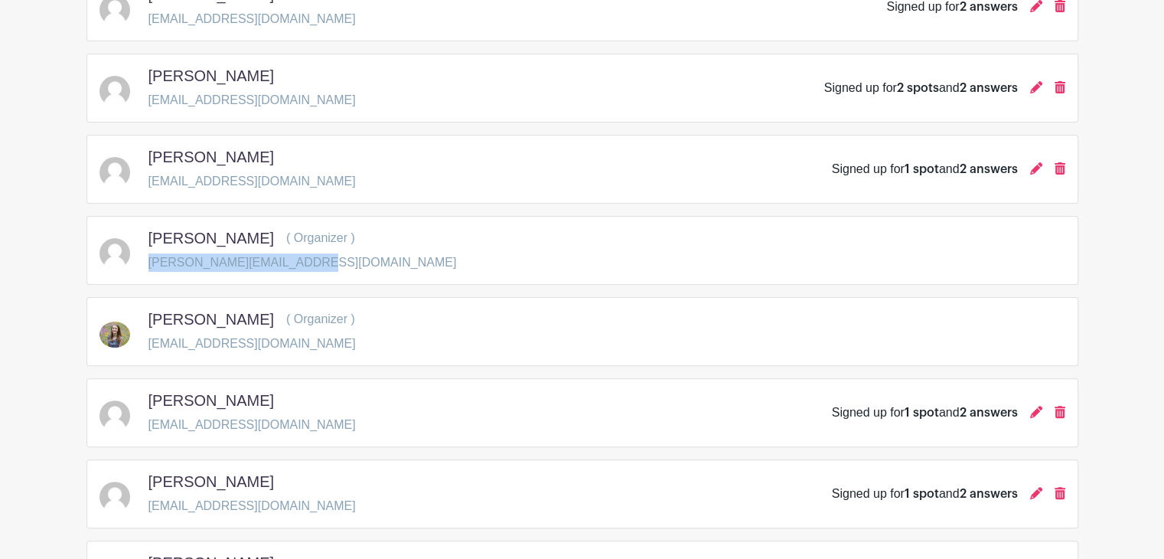
copy p "[PERSON_NAME][EMAIL_ADDRESS][DOMAIN_NAME]"
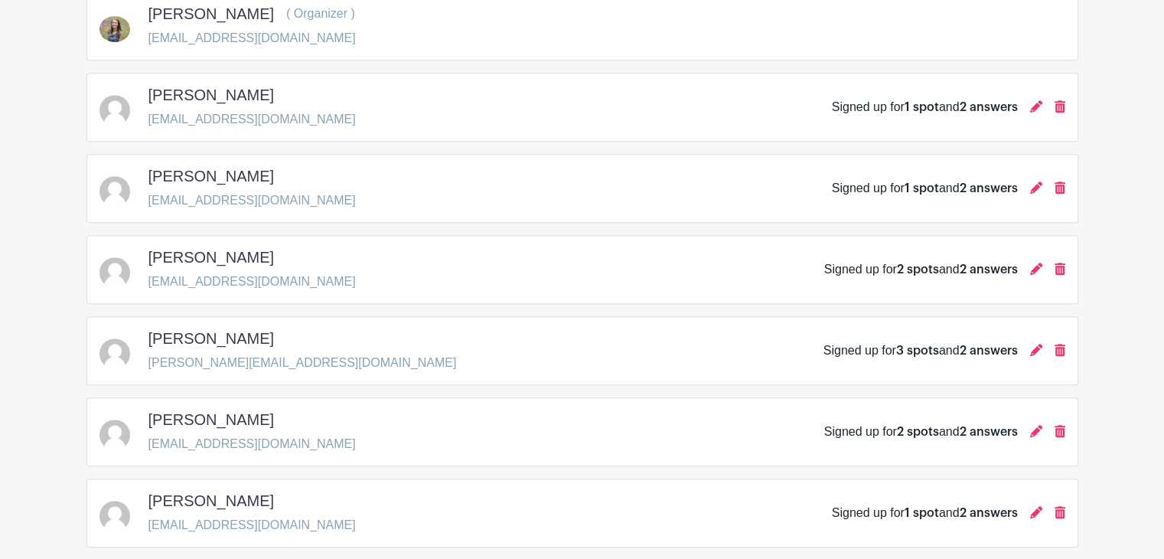
scroll to position [695, 0]
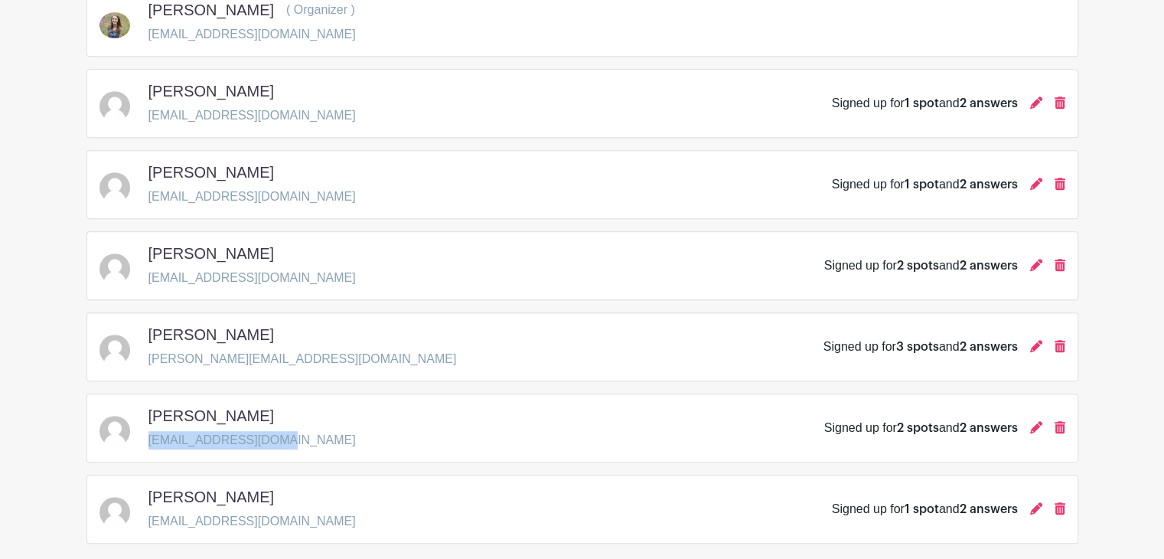
drag, startPoint x: 288, startPoint y: 436, endPoint x: 146, endPoint y: 439, distance: 141.7
click at [146, 439] on div "Jimmy Kruse kruse199@hotmail.com Signed up for 2 spots and 2 answers" at bounding box center [583, 427] width 966 height 43
copy p "kruse199@hotmail.com"
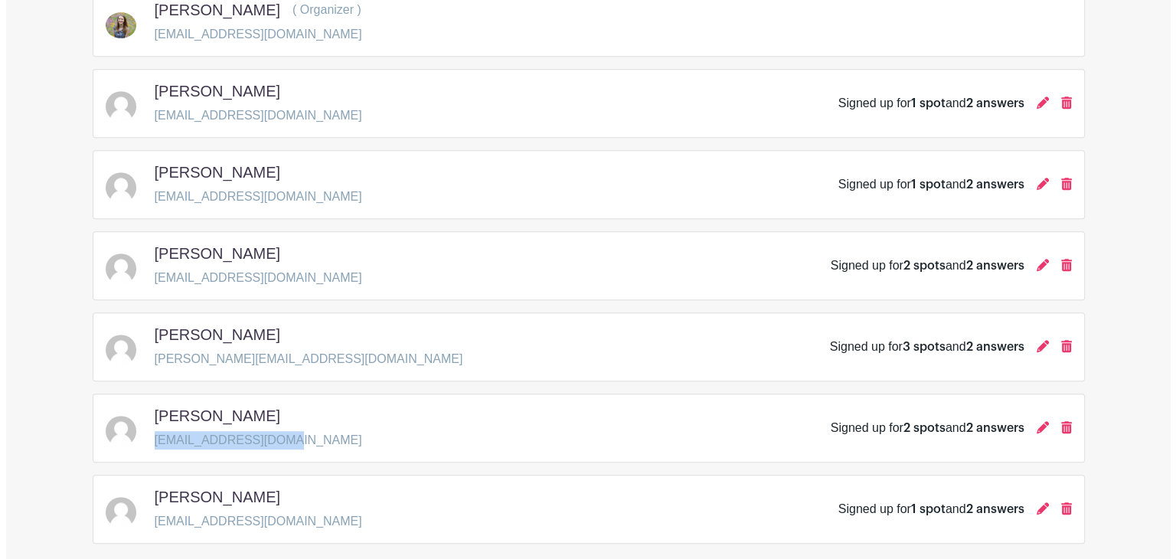
scroll to position [772, 0]
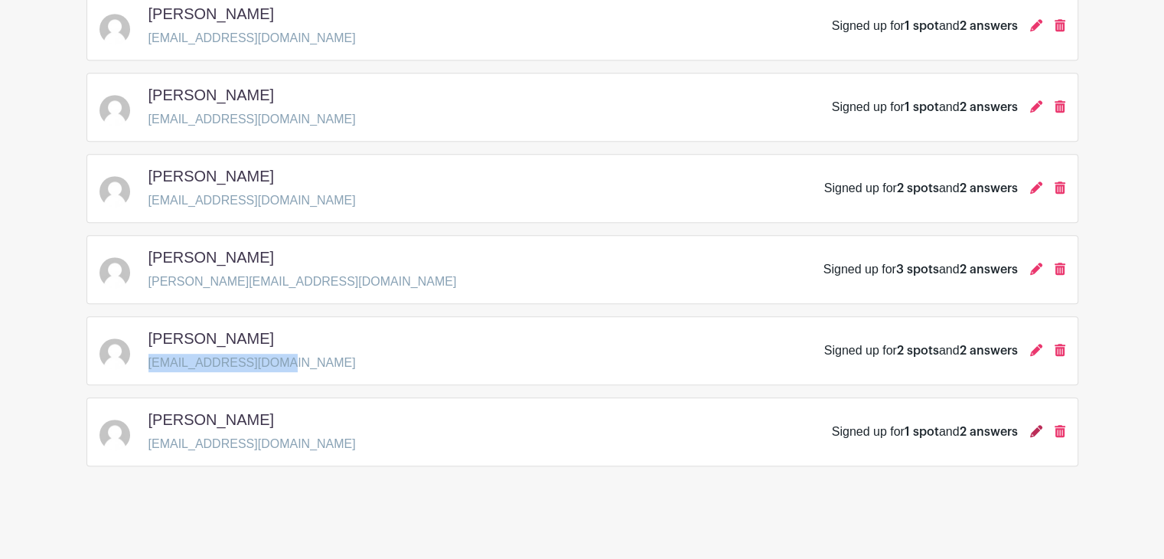
click at [1033, 429] on icon at bounding box center [1036, 431] width 12 height 12
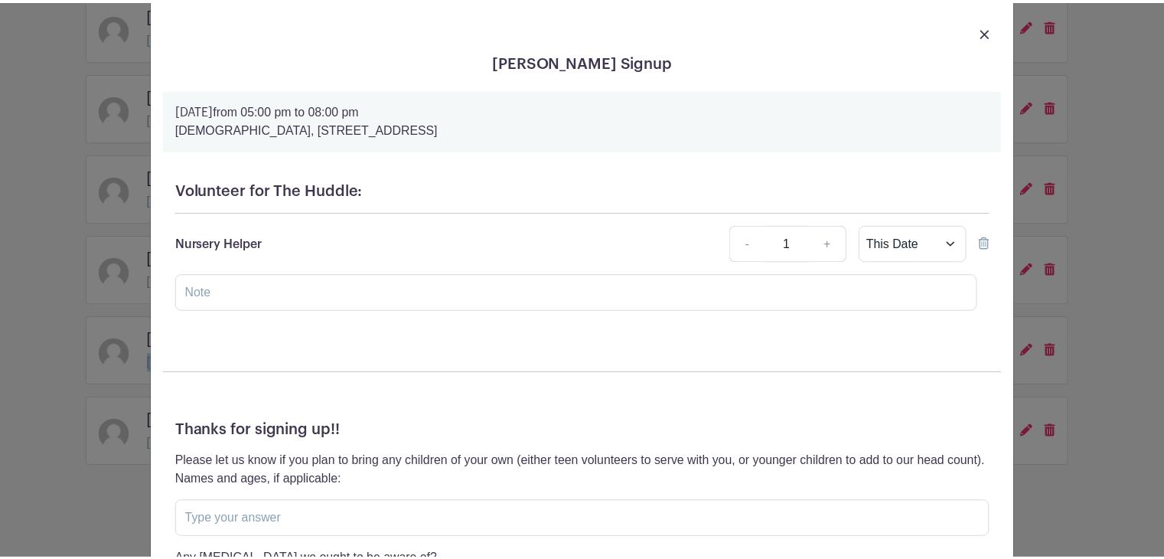
scroll to position [0, 0]
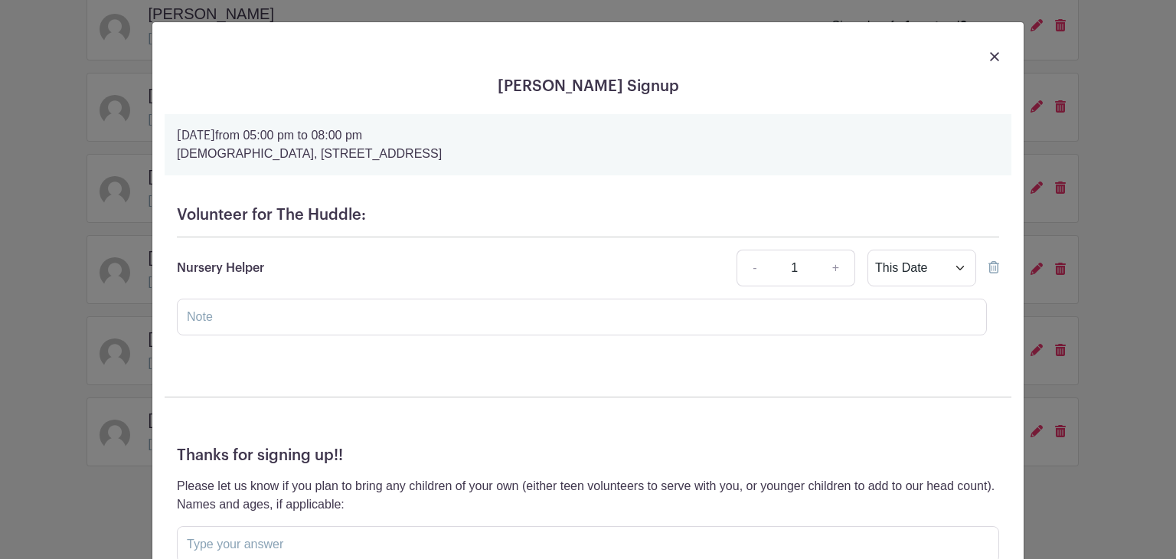
click at [982, 61] on div at bounding box center [588, 55] width 847 height 43
click at [990, 53] on img at bounding box center [994, 56] width 9 height 9
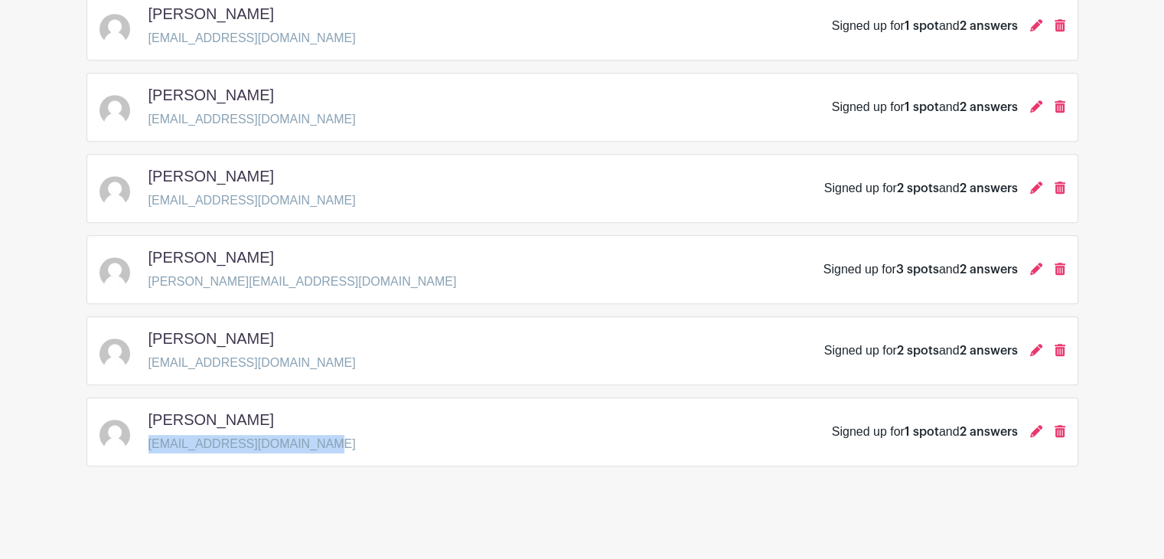
drag, startPoint x: 318, startPoint y: 442, endPoint x: 148, endPoint y: 456, distance: 171.3
click at [148, 456] on div "Anna Delger annastarr12@protonmail.com Signed up for 1 spot and 2 answers" at bounding box center [583, 431] width 992 height 69
copy p "annastarr12@protonmail.com"
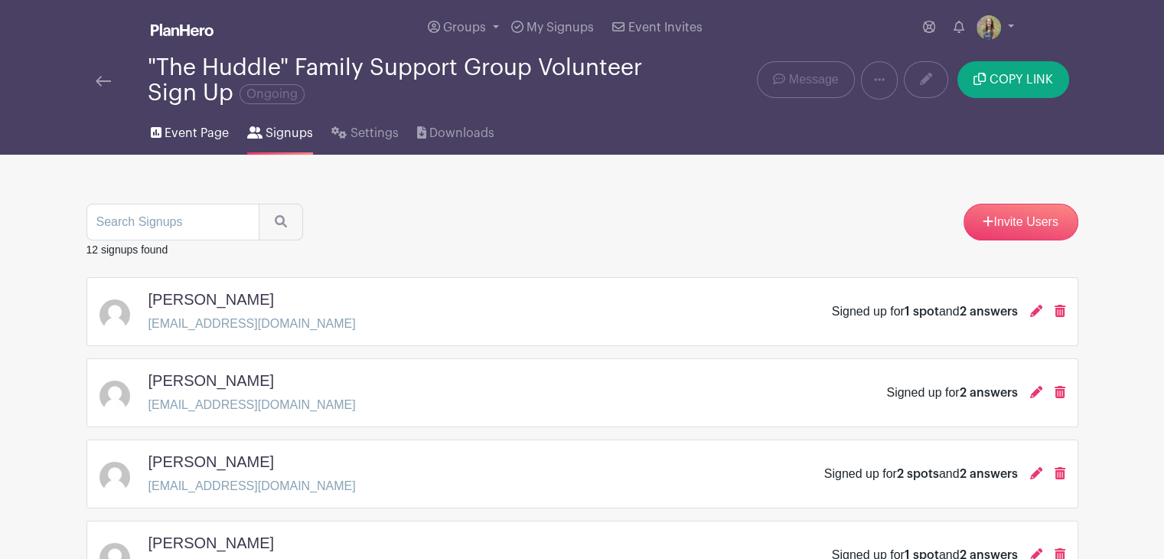
click at [194, 138] on span "Event Page" at bounding box center [197, 133] width 64 height 18
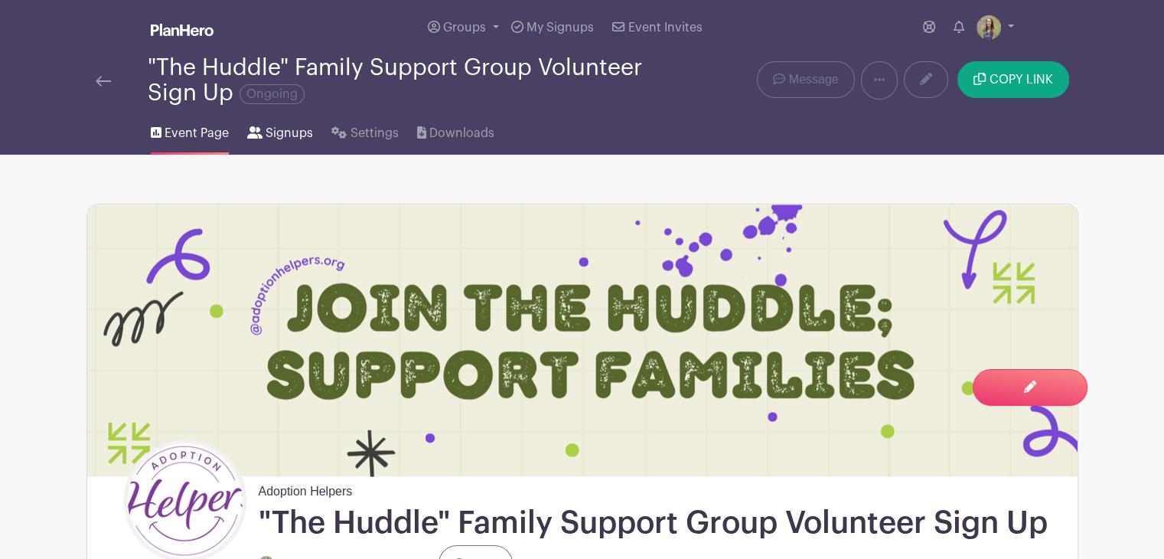
click at [290, 135] on span "Signups" at bounding box center [289, 133] width 47 height 18
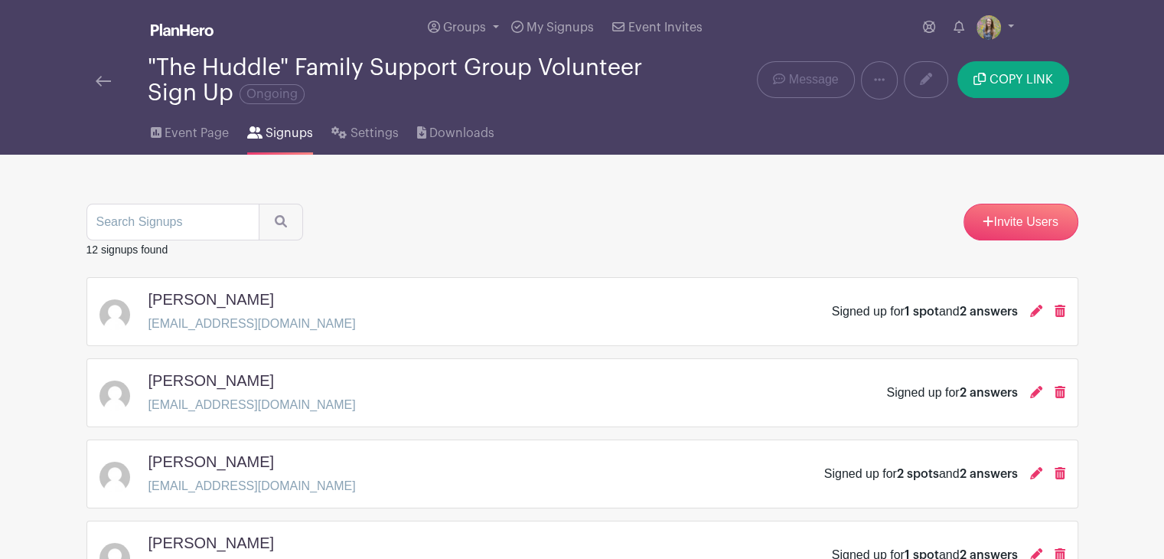
click at [113, 89] on div at bounding box center [122, 80] width 52 height 18
click at [107, 85] on img at bounding box center [103, 81] width 15 height 11
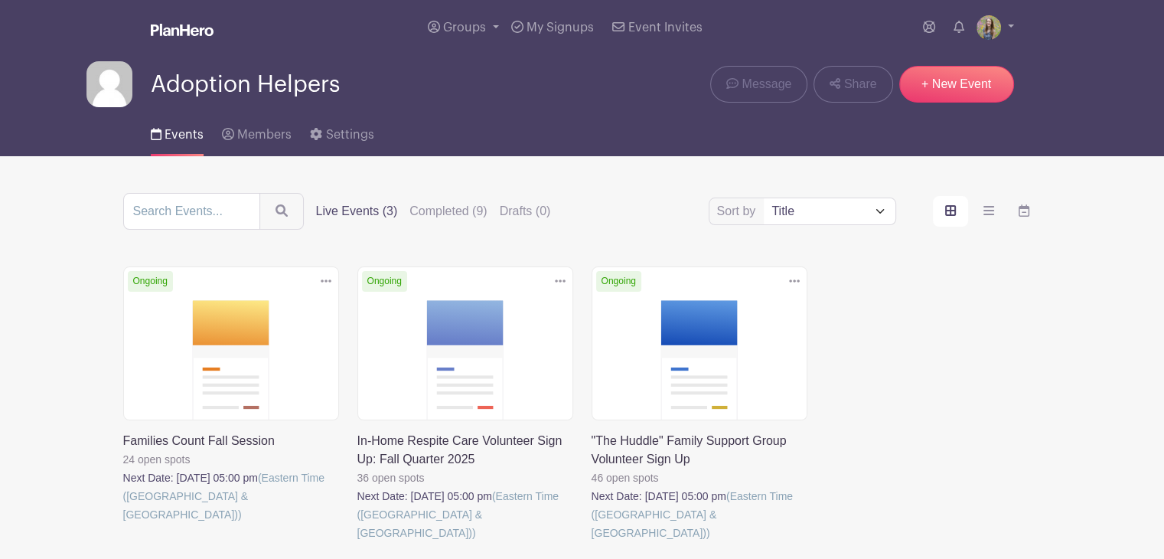
click at [357, 542] on link at bounding box center [357, 542] width 0 height 0
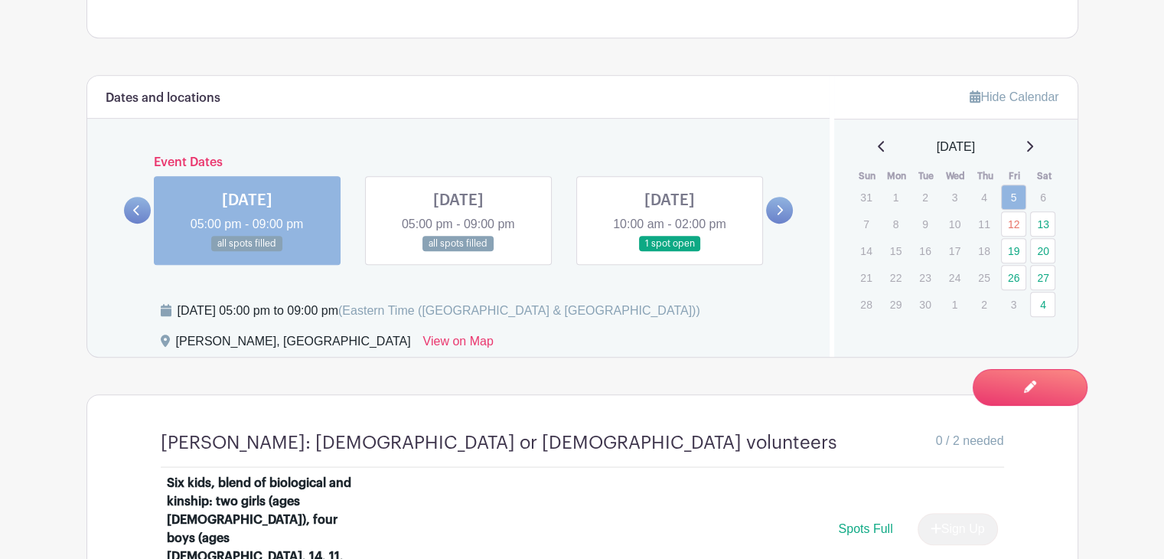
scroll to position [873, 0]
click at [1018, 244] on link "19" at bounding box center [1013, 249] width 25 height 25
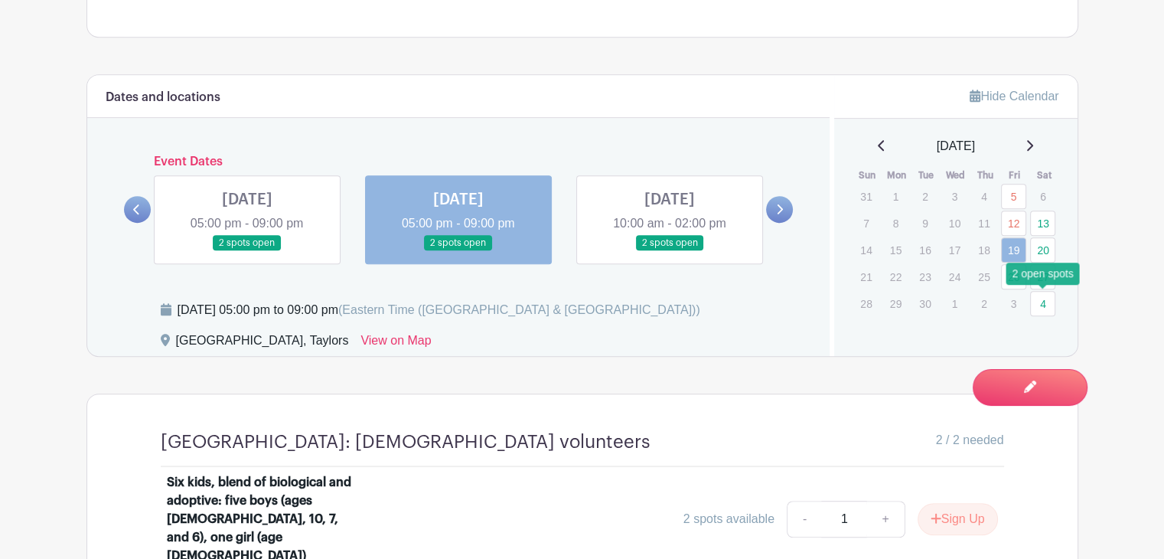
click at [1043, 304] on link "4" at bounding box center [1042, 303] width 25 height 25
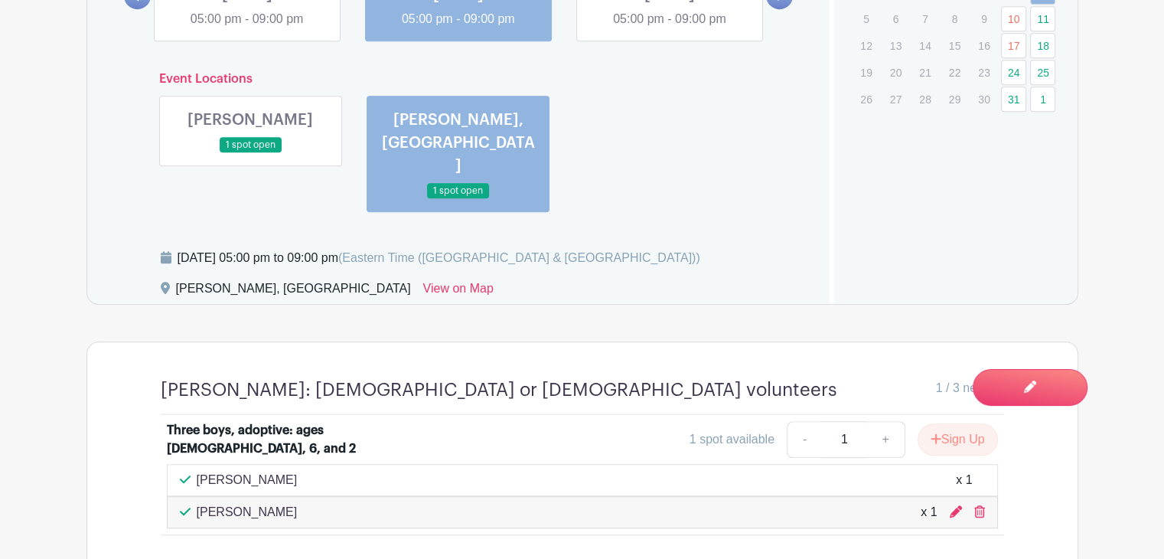
scroll to position [1075, 0]
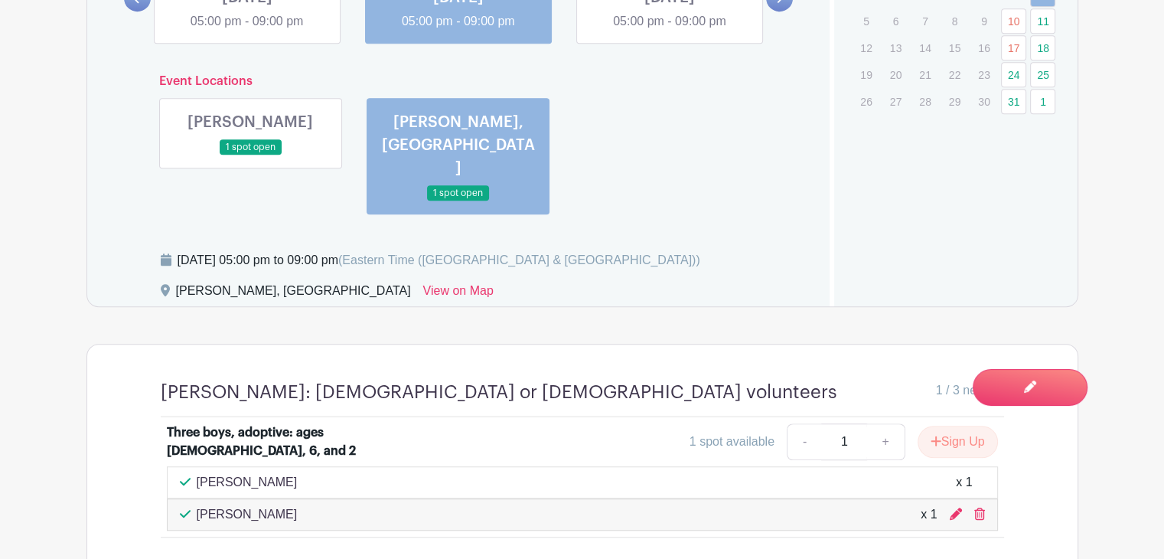
click at [250, 155] on link at bounding box center [250, 155] width 0 height 0
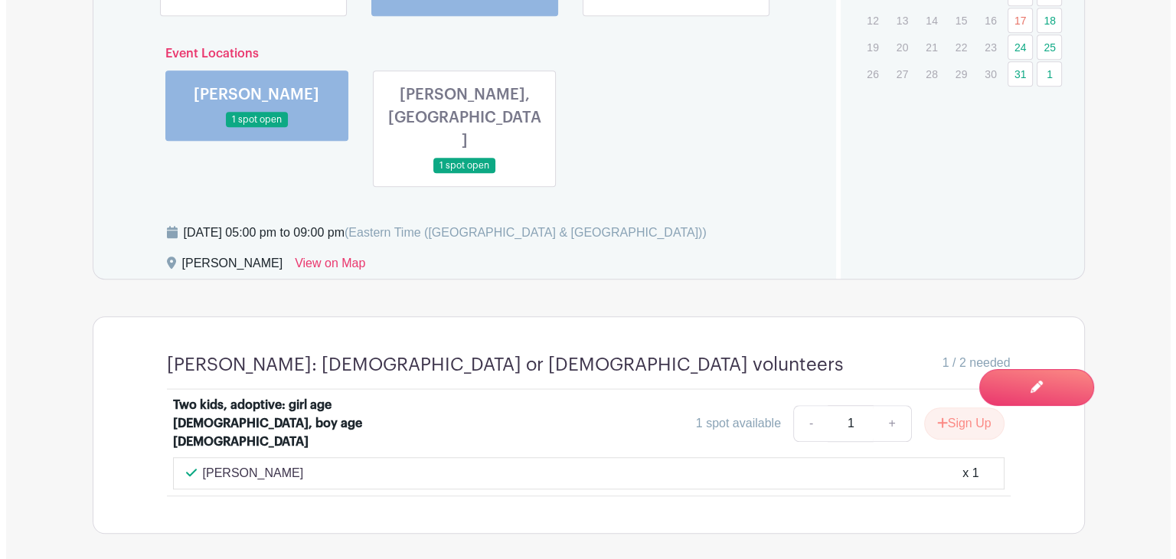
scroll to position [1104, 0]
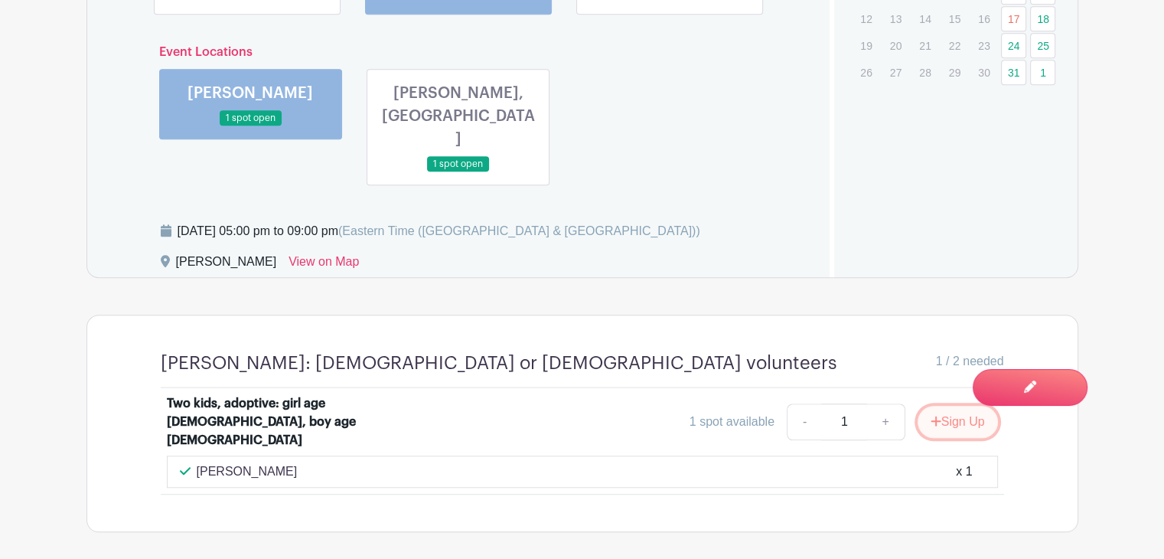
click at [931, 415] on icon "submit" at bounding box center [936, 421] width 11 height 12
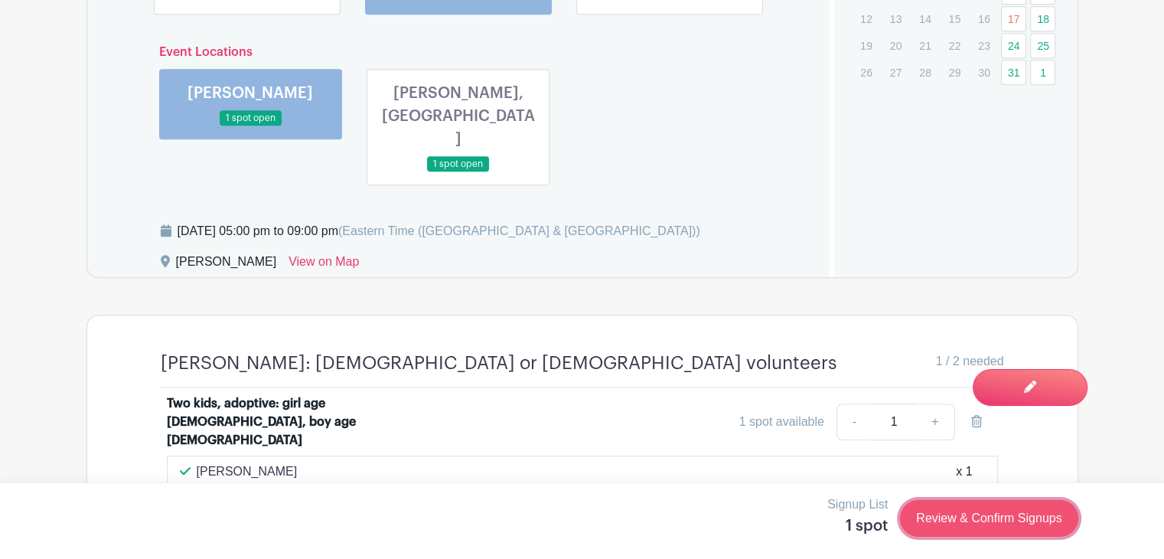
click at [976, 511] on link "Review & Confirm Signups" at bounding box center [989, 518] width 178 height 37
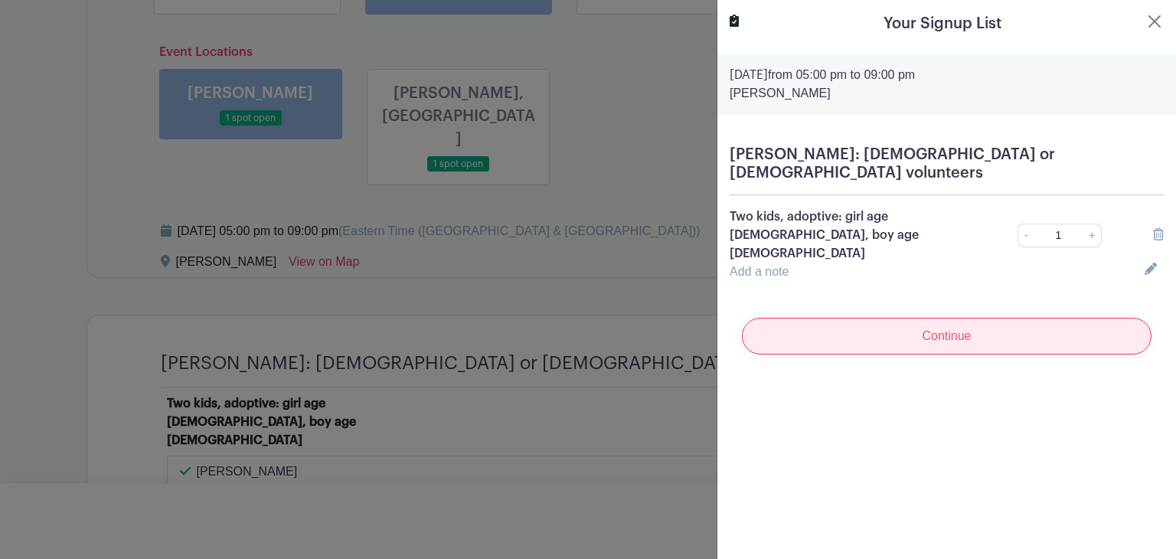
click at [965, 318] on input "Continue" at bounding box center [947, 336] width 410 height 37
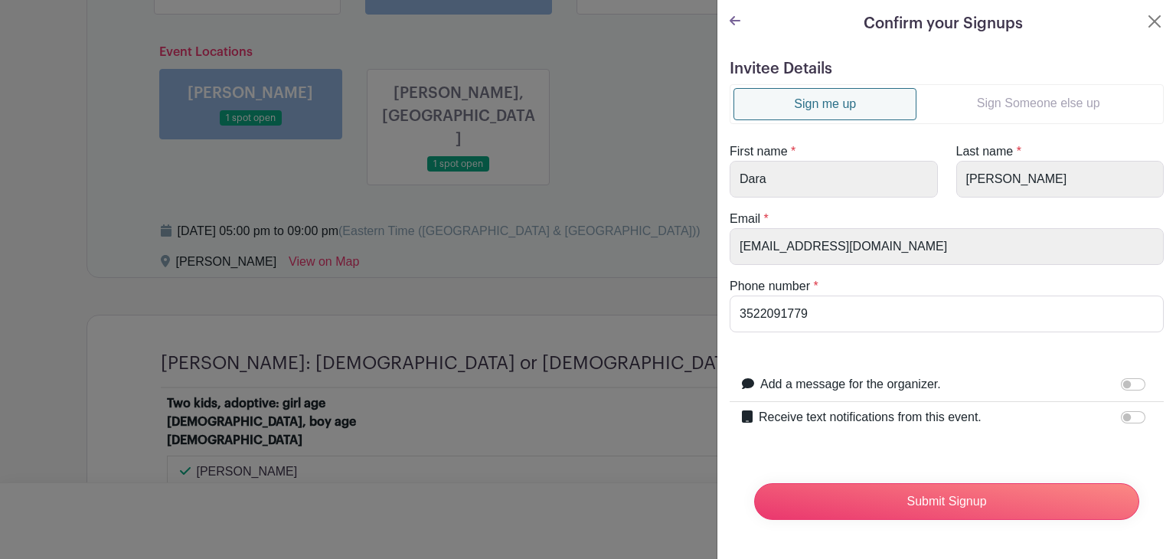
click at [1001, 96] on link "Sign Someone else up" at bounding box center [1037, 103] width 243 height 31
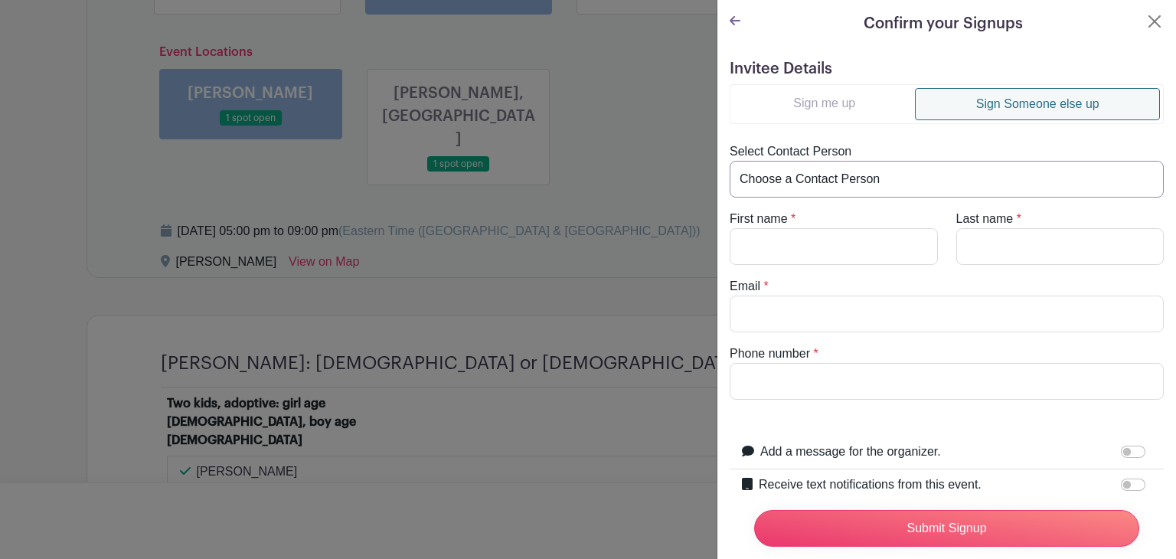
click at [875, 175] on select "Choose a Contact Person [PERSON_NAME] ([EMAIL_ADDRESS][DOMAIN_NAME]) [PERSON_NA…" at bounding box center [947, 179] width 434 height 37
select select "[PERSON_NAME][EMAIL_ADDRESS][DOMAIN_NAME]"
click at [730, 161] on select "Choose a Contact Person [PERSON_NAME] ([EMAIL_ADDRESS][DOMAIN_NAME]) [PERSON_NA…" at bounding box center [947, 179] width 434 height 37
type input "[PERSON_NAME]"
type input "[PERSON_NAME][EMAIL_ADDRESS][DOMAIN_NAME]"
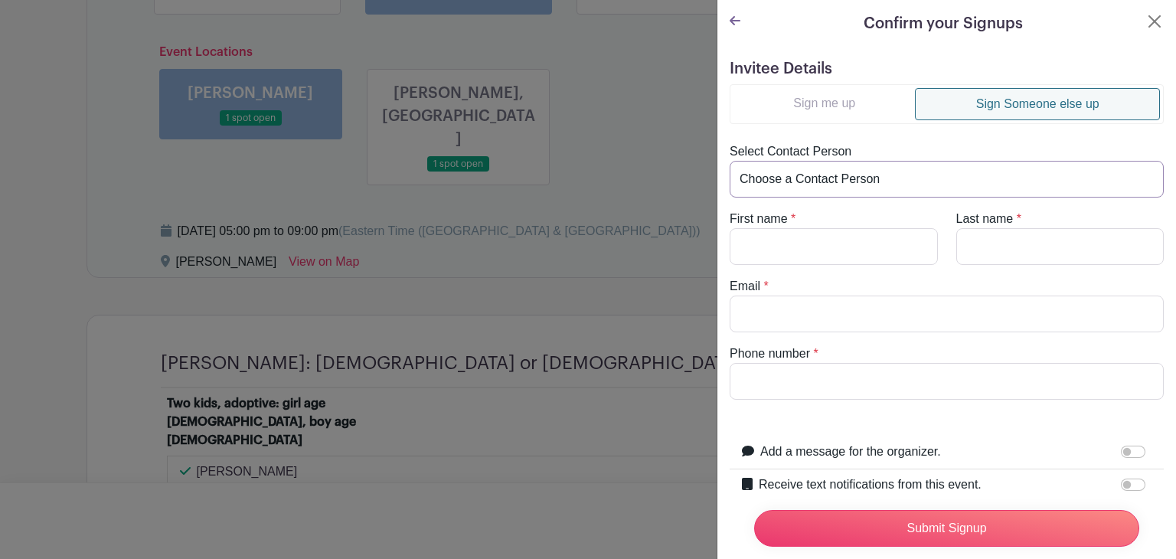
type input "8643990311"
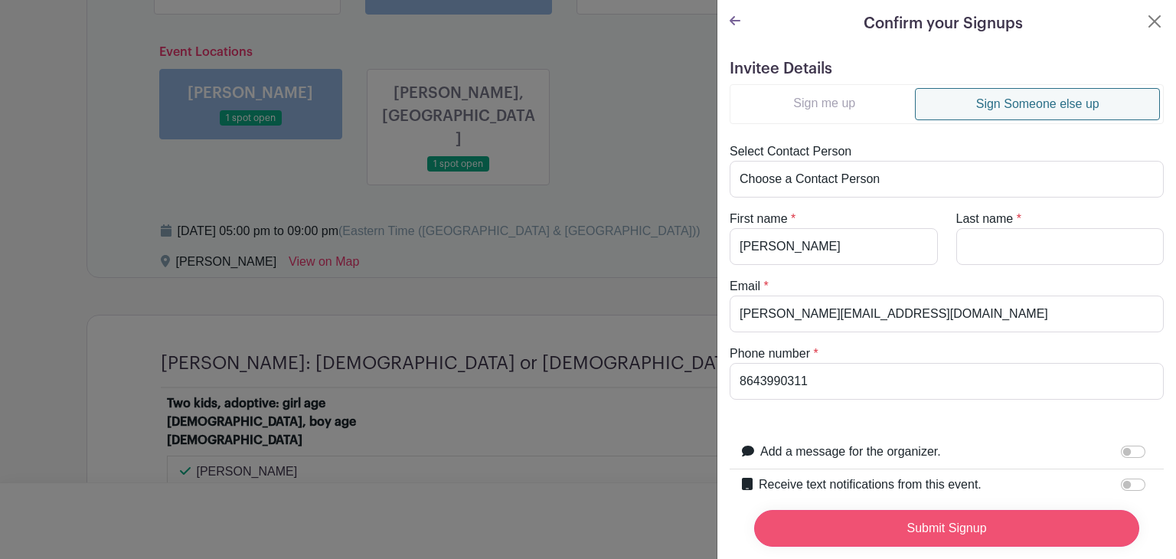
click at [857, 510] on input "Submit Signup" at bounding box center [946, 528] width 385 height 37
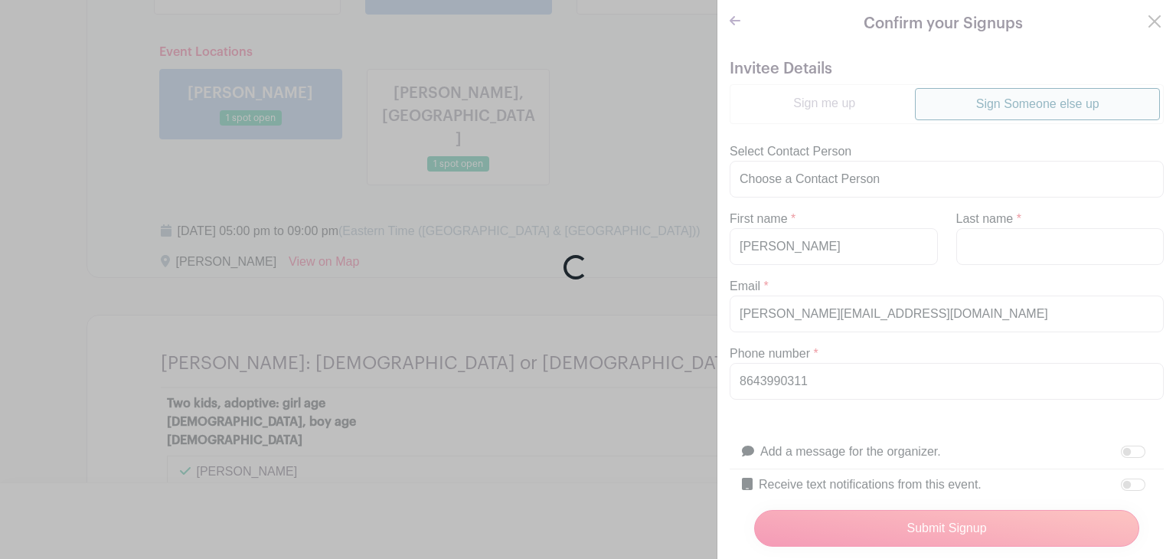
click at [622, 172] on div "Loading..." at bounding box center [588, 279] width 1176 height 559
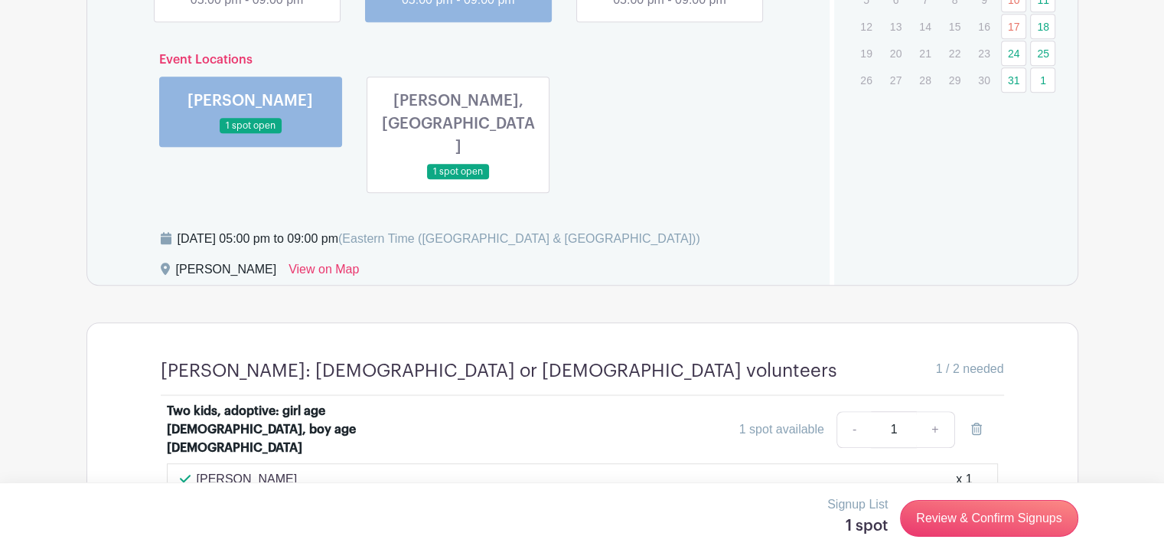
scroll to position [1048, 0]
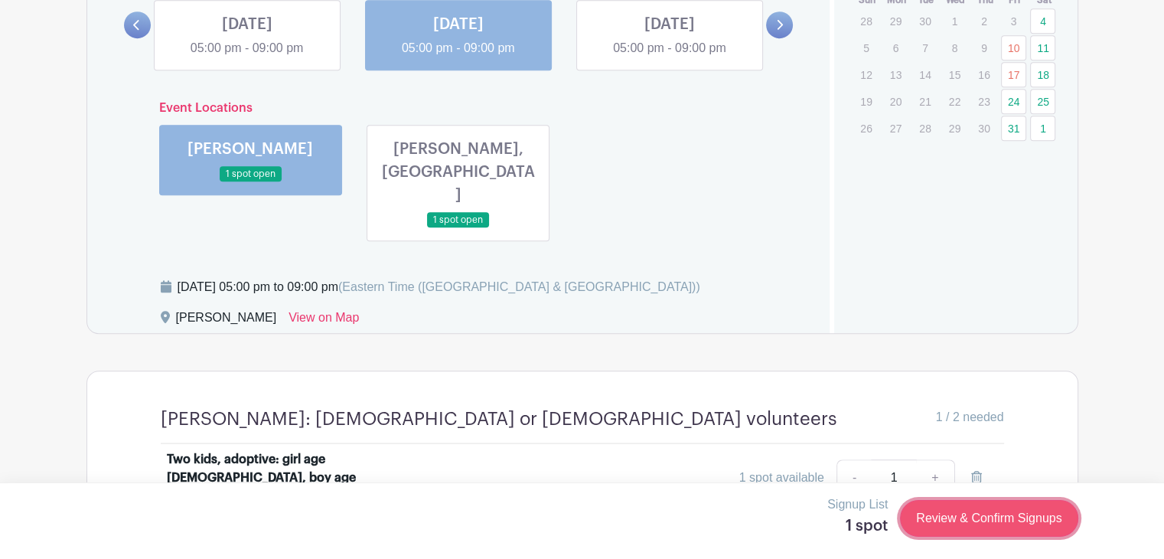
click at [998, 514] on link "Review & Confirm Signups" at bounding box center [989, 518] width 178 height 37
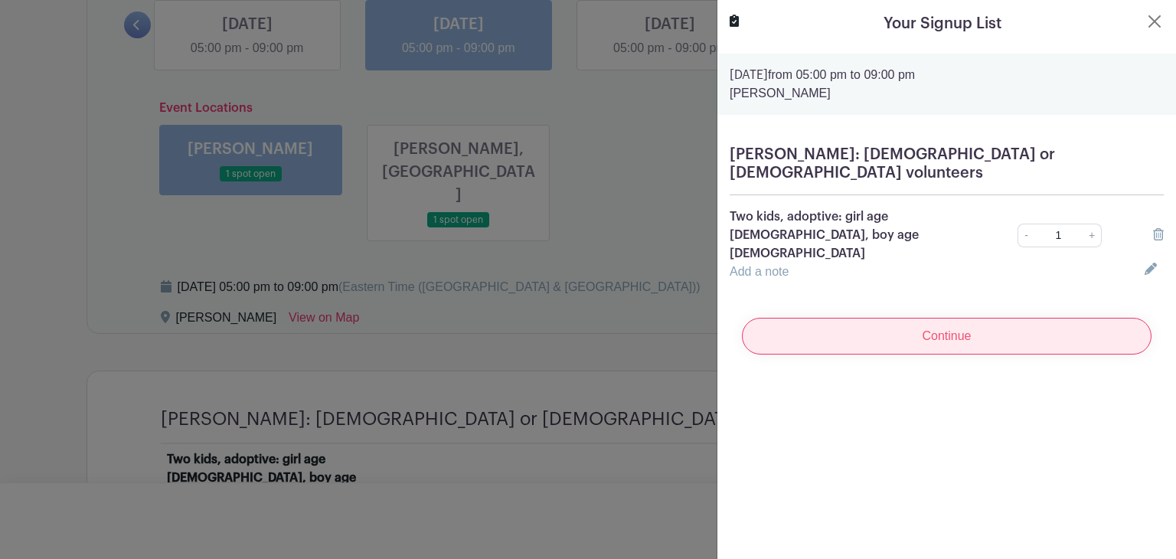
click at [937, 318] on input "Continue" at bounding box center [947, 336] width 410 height 37
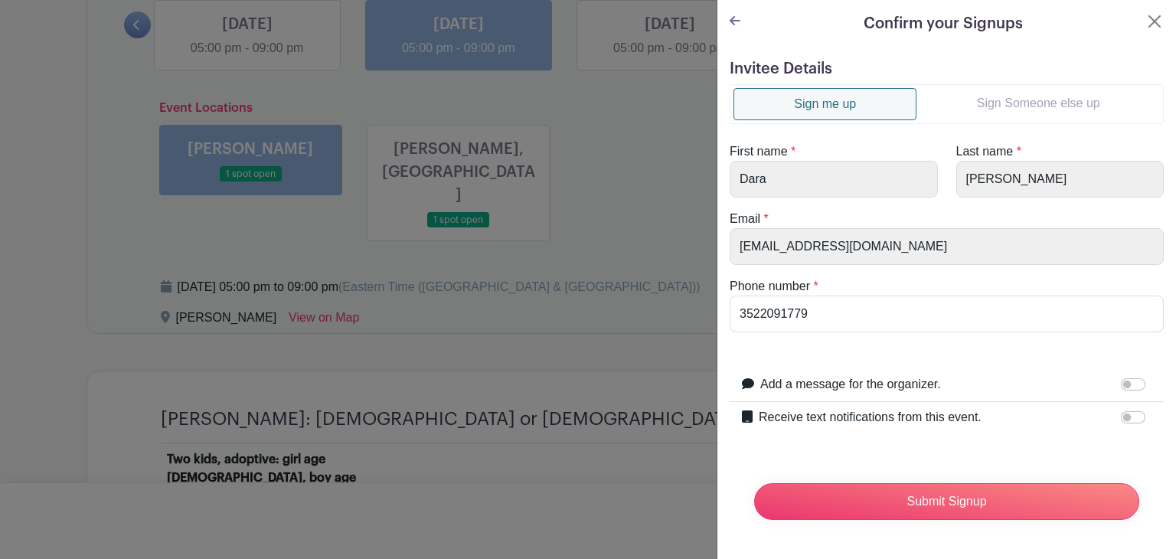
click at [1001, 105] on link "Sign Someone else up" at bounding box center [1037, 103] width 243 height 31
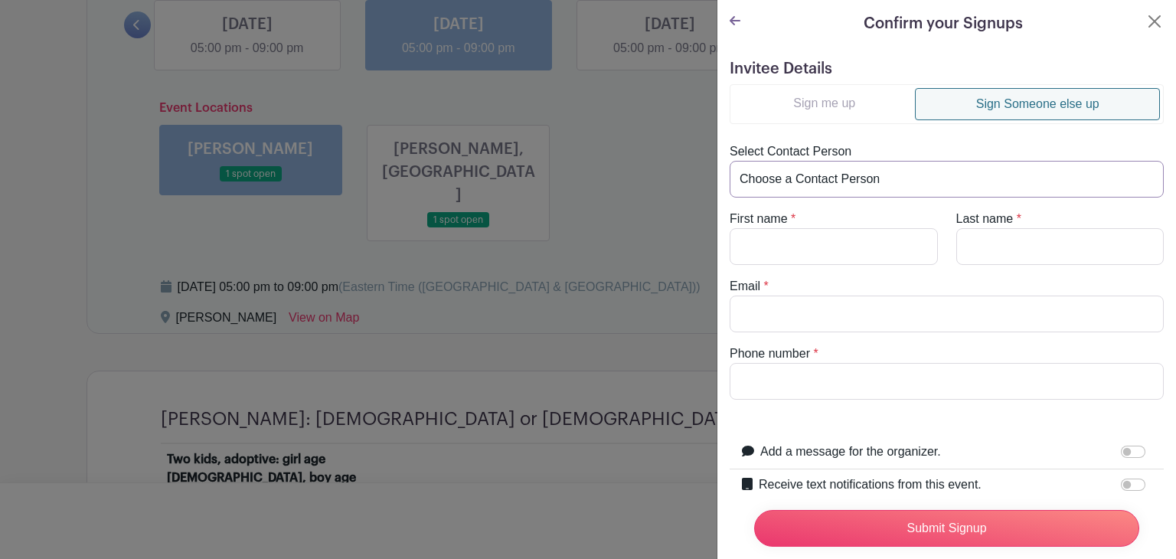
click at [875, 180] on select "Choose a Contact Person [PERSON_NAME] ([EMAIL_ADDRESS][DOMAIN_NAME]) [PERSON_NA…" at bounding box center [947, 179] width 434 height 37
select select "[PERSON_NAME][EMAIL_ADDRESS][DOMAIN_NAME]"
click at [730, 161] on select "Choose a Contact Person [PERSON_NAME] ([EMAIL_ADDRESS][DOMAIN_NAME]) [PERSON_NA…" at bounding box center [947, 179] width 434 height 37
type input "[PERSON_NAME]"
type input "[PERSON_NAME][EMAIL_ADDRESS][DOMAIN_NAME]"
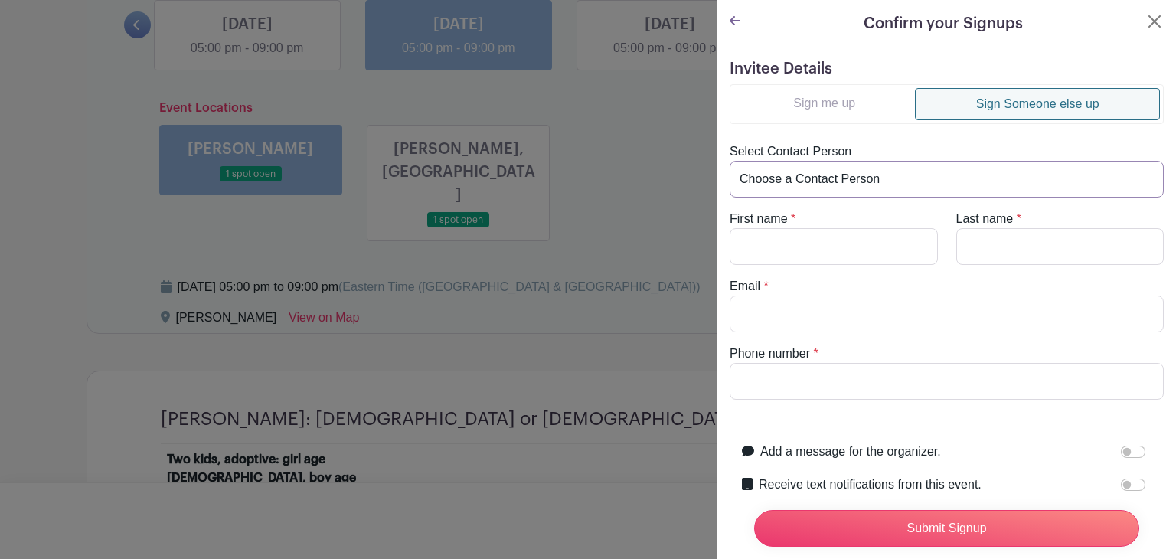
type input "8643990311"
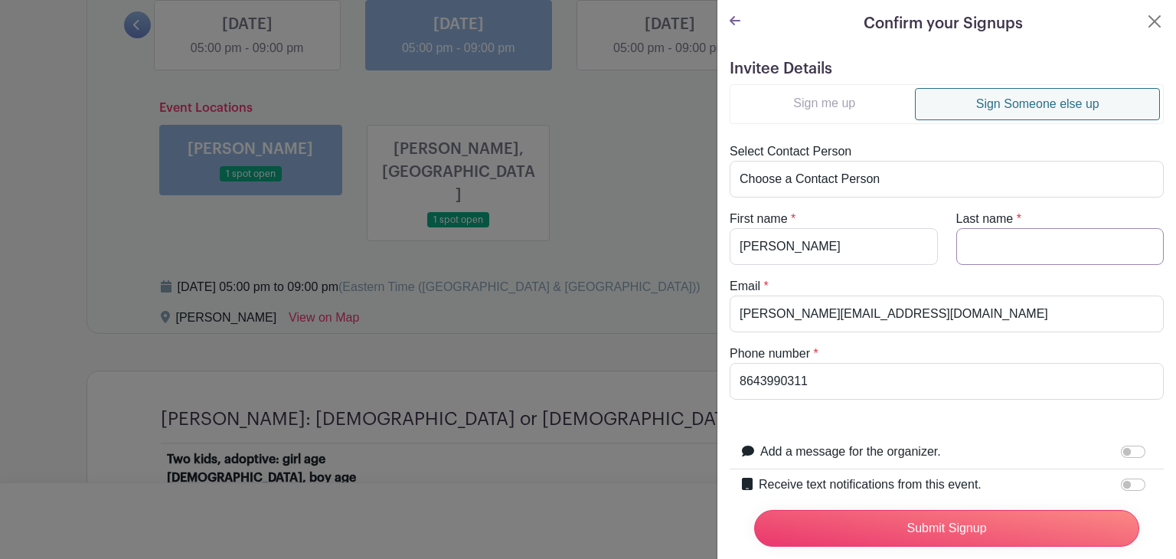
click at [994, 242] on input "Last name" at bounding box center [1060, 246] width 208 height 37
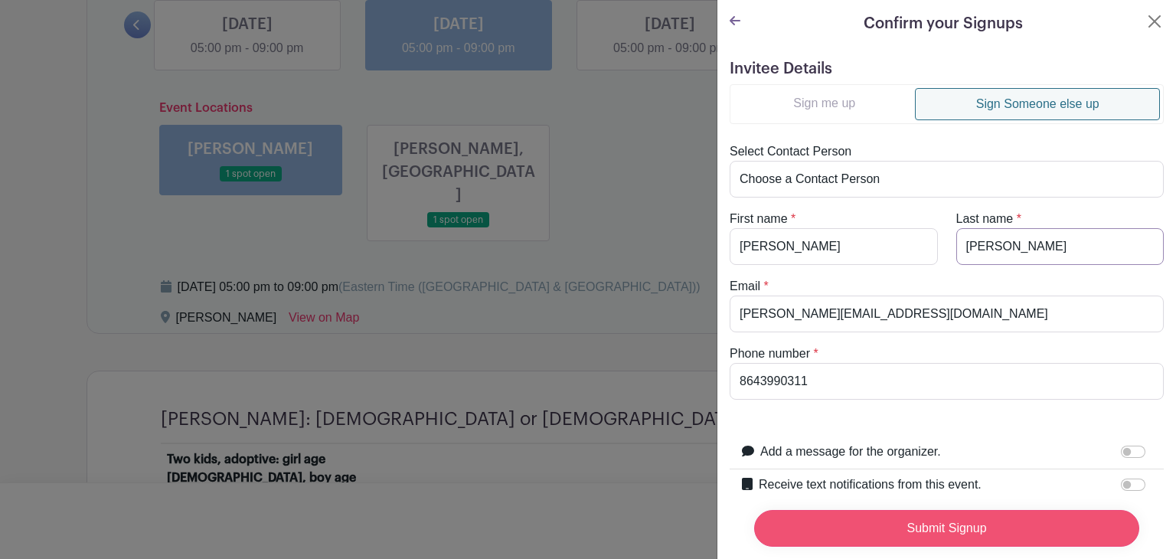
type input "[PERSON_NAME]"
click at [925, 511] on input "Submit Signup" at bounding box center [946, 528] width 385 height 37
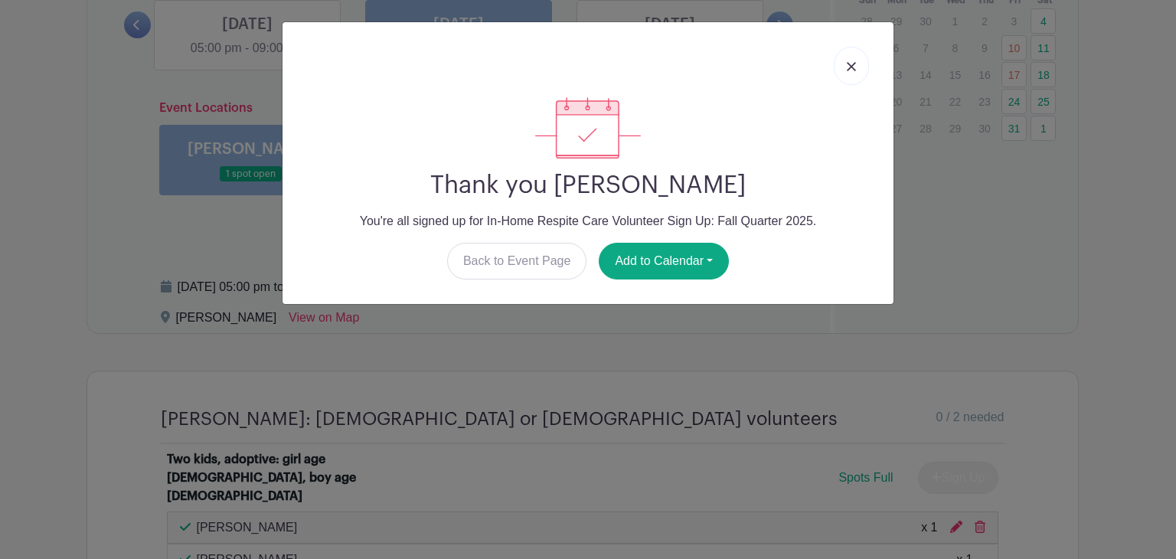
click at [860, 58] on link at bounding box center [851, 66] width 35 height 38
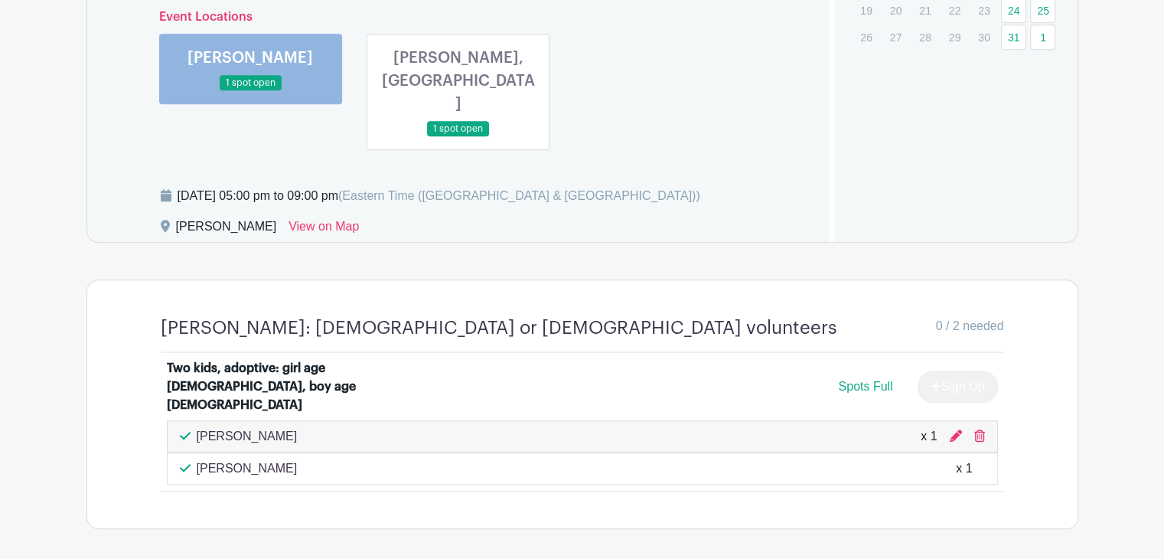
scroll to position [1105, 0]
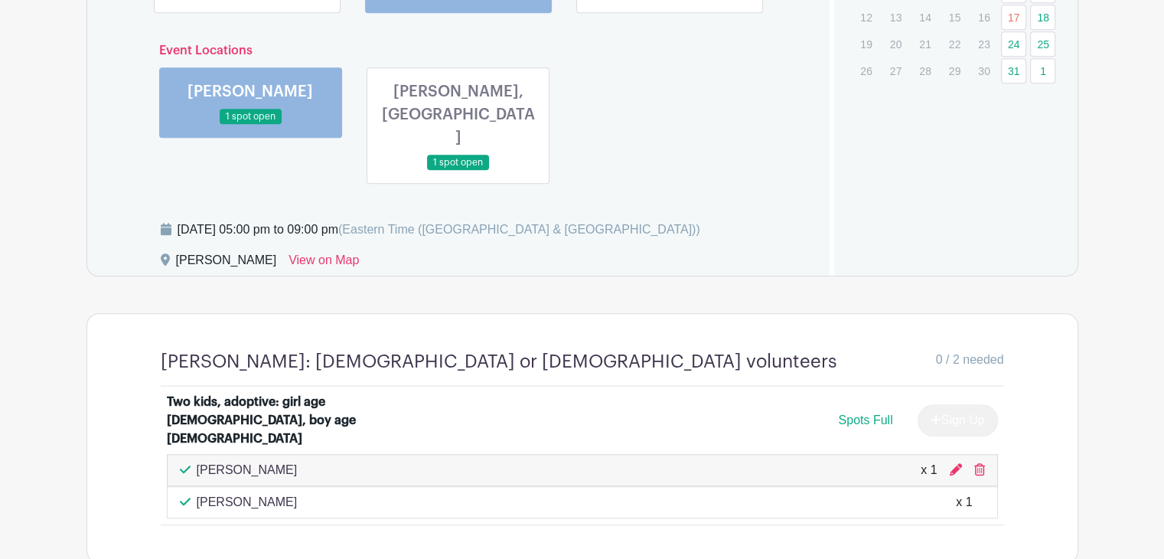
click at [459, 171] on link at bounding box center [459, 171] width 0 height 0
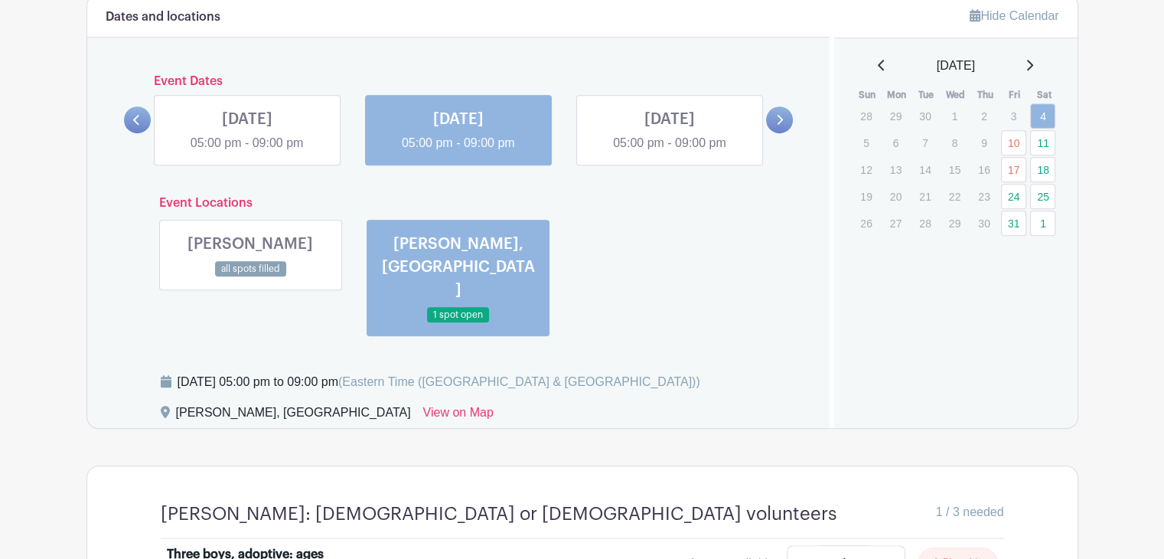
scroll to position [901, 0]
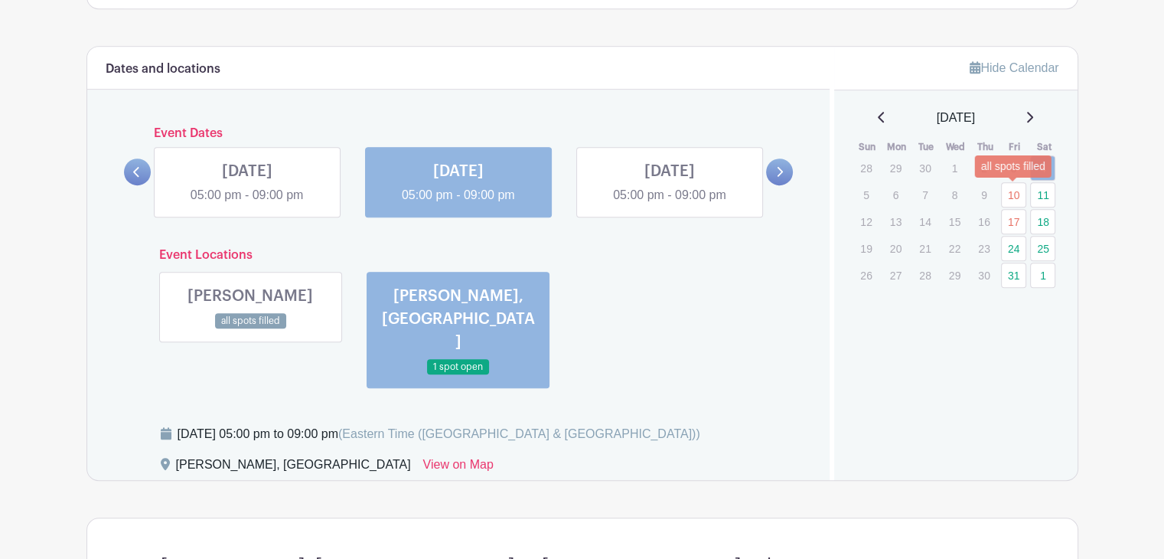
click at [1007, 200] on link "10" at bounding box center [1013, 194] width 25 height 25
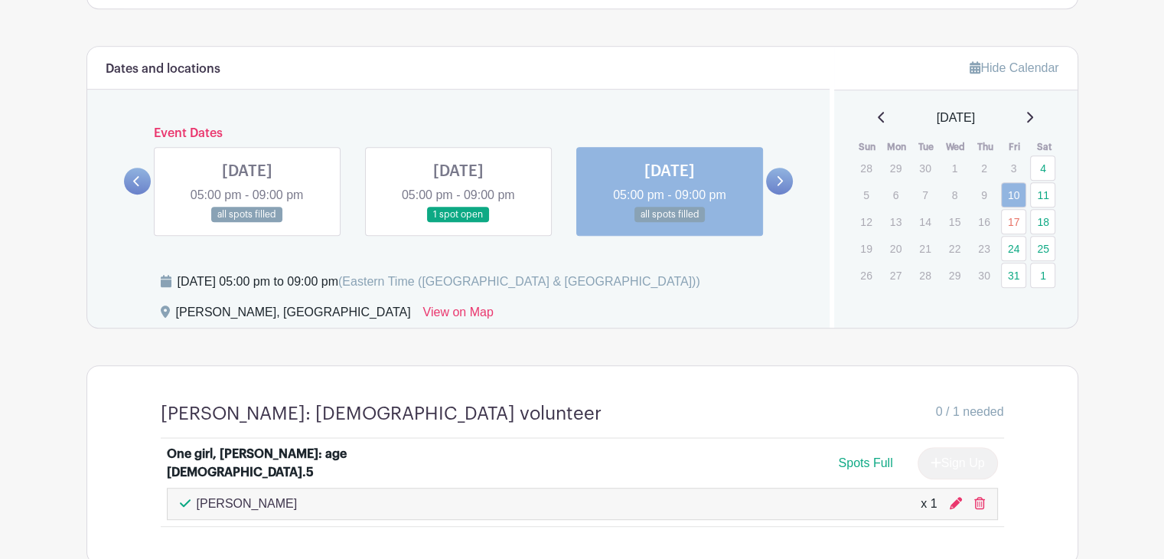
scroll to position [996, 0]
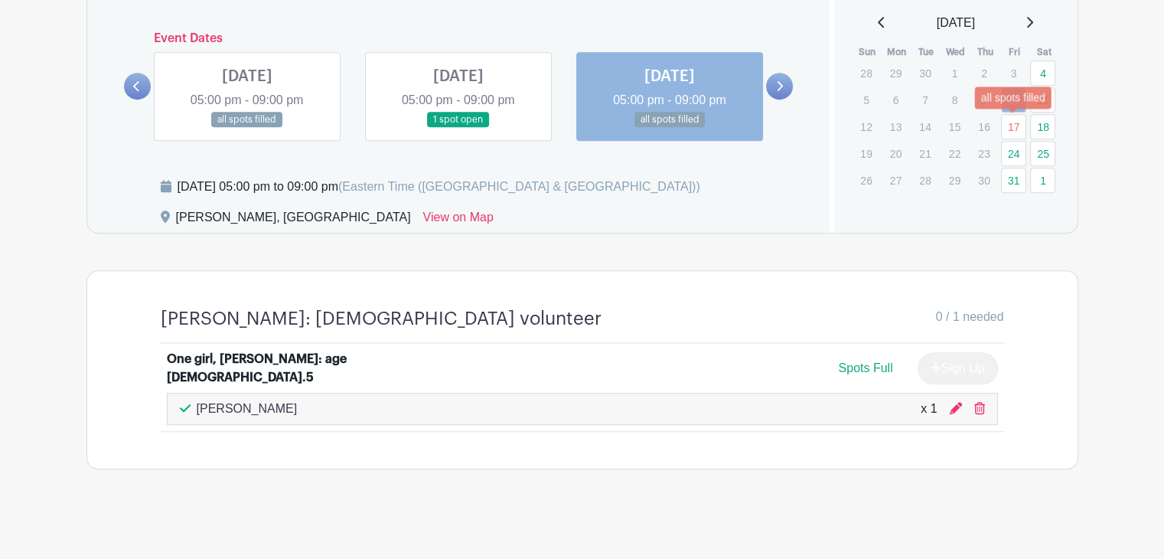
click at [1010, 129] on link "17" at bounding box center [1013, 126] width 25 height 25
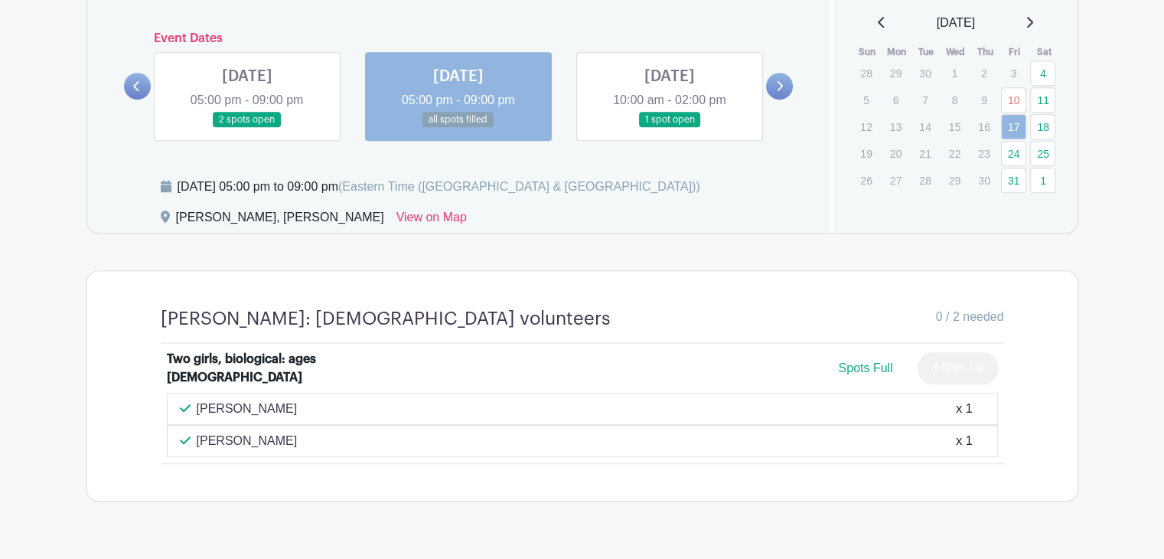
scroll to position [971, 0]
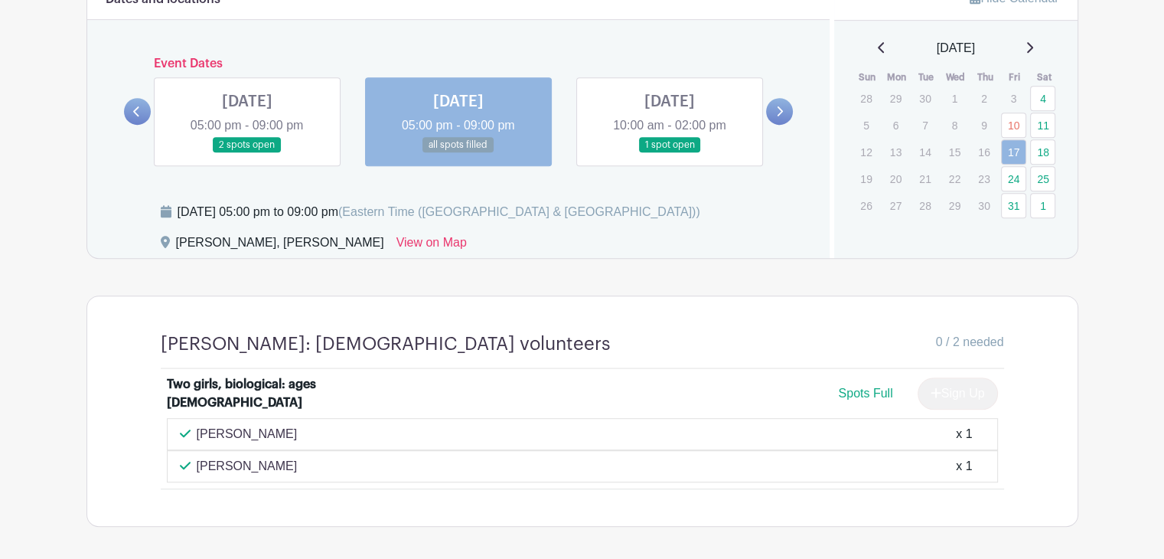
click at [878, 47] on icon at bounding box center [882, 47] width 8 height 12
click at [1007, 123] on link "12" at bounding box center [1013, 125] width 25 height 25
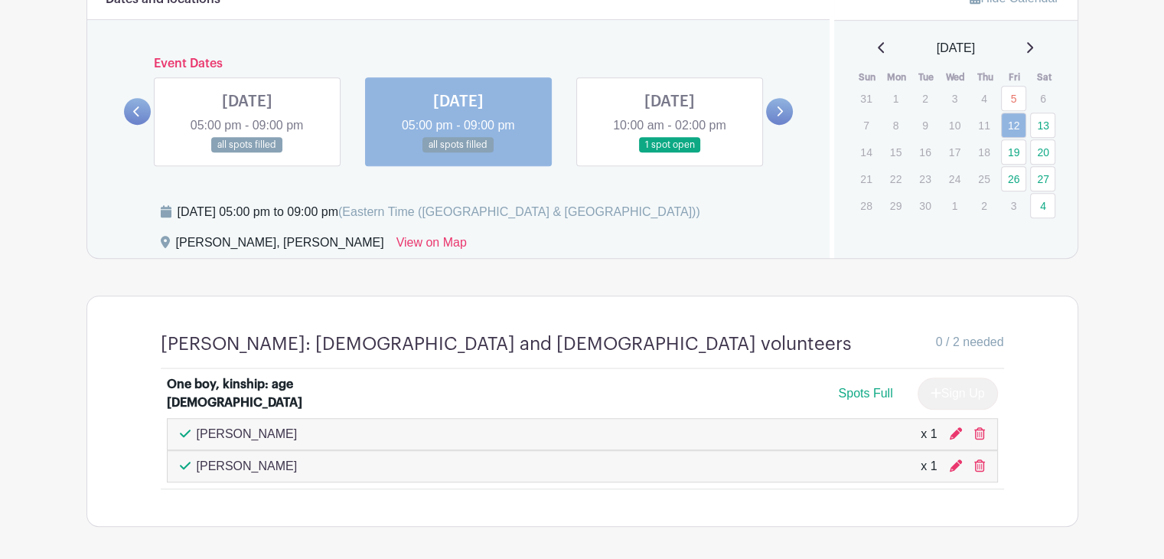
click at [1033, 47] on icon at bounding box center [1030, 47] width 8 height 12
click at [878, 48] on icon at bounding box center [882, 47] width 8 height 12
click at [1046, 142] on link "18" at bounding box center [1042, 151] width 25 height 25
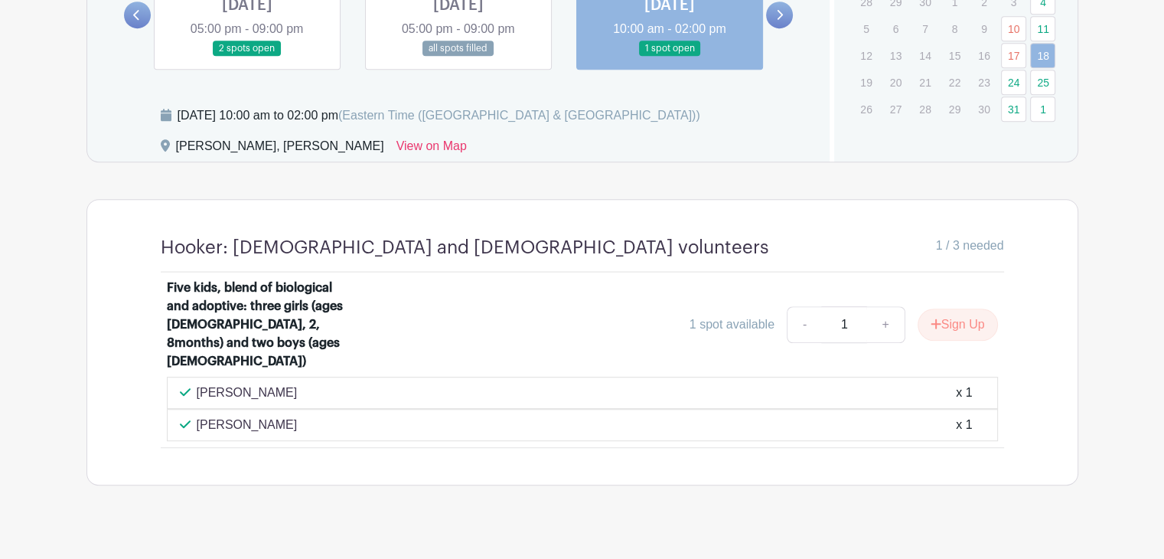
scroll to position [1069, 0]
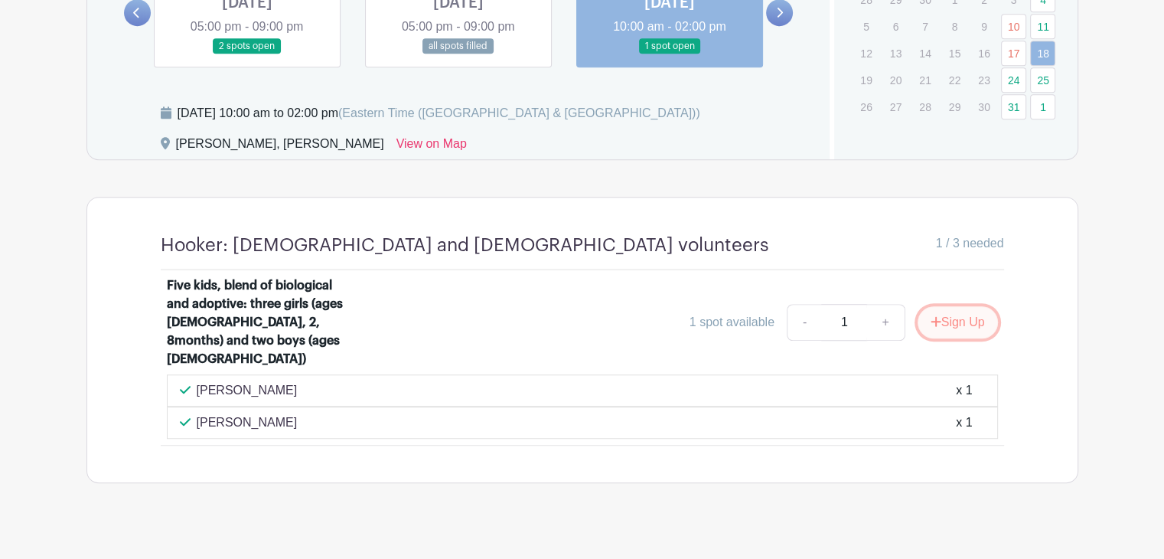
click at [925, 316] on button "Sign Up" at bounding box center [958, 322] width 80 height 32
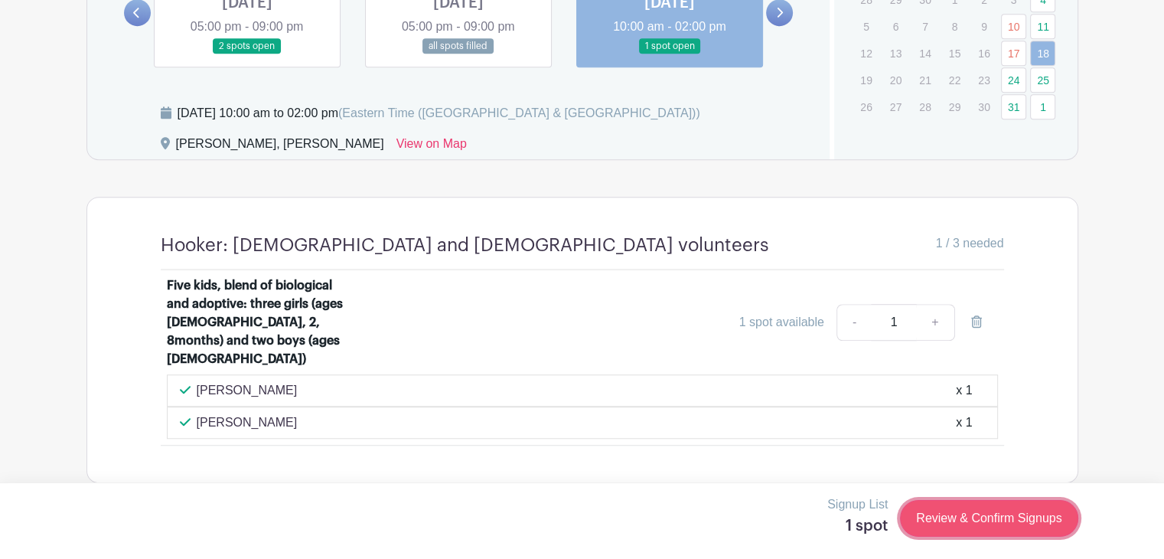
click at [958, 509] on link "Review & Confirm Signups" at bounding box center [989, 518] width 178 height 37
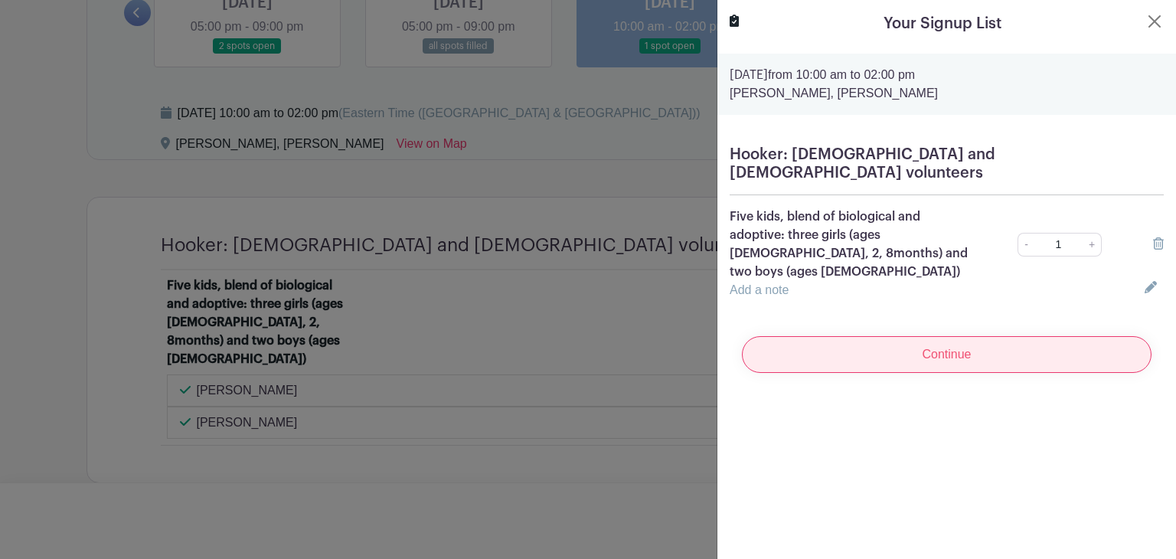
click at [946, 336] on input "Continue" at bounding box center [947, 354] width 410 height 37
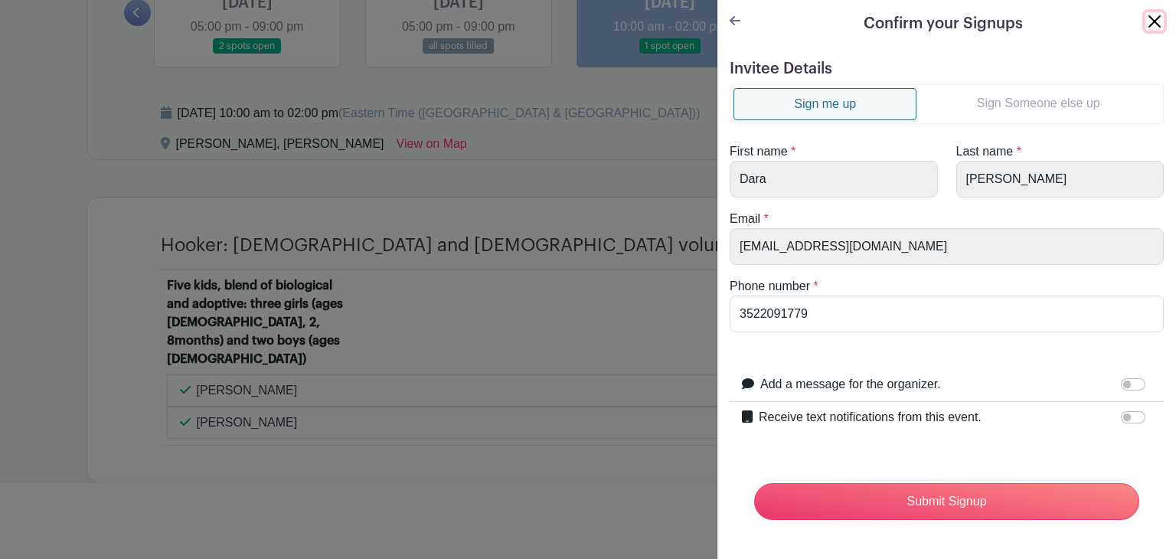
click at [1145, 15] on button "Close" at bounding box center [1154, 21] width 18 height 18
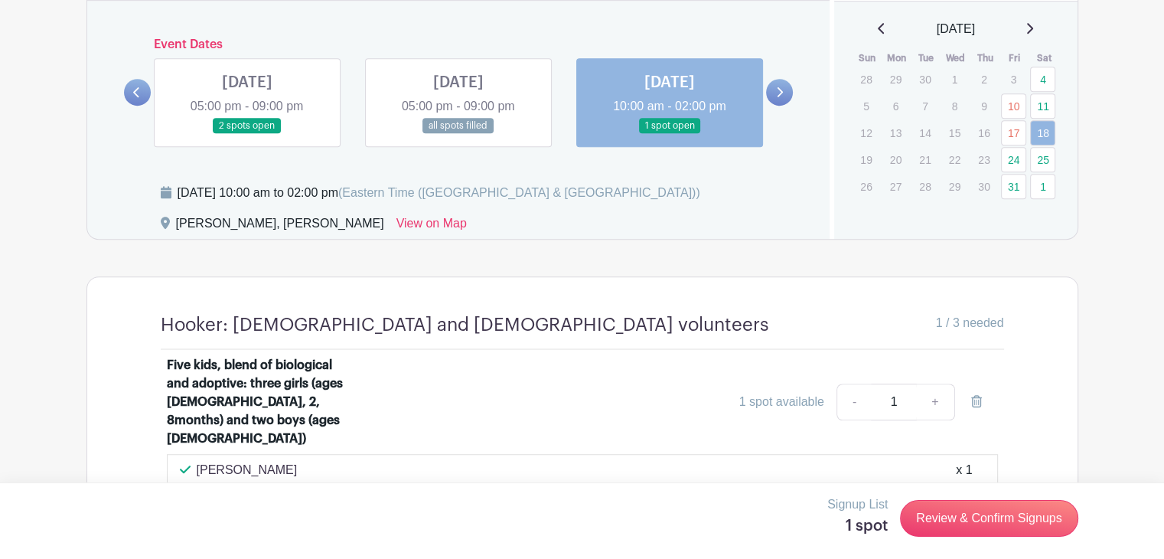
scroll to position [989, 0]
click at [1048, 103] on link "11" at bounding box center [1042, 106] width 25 height 25
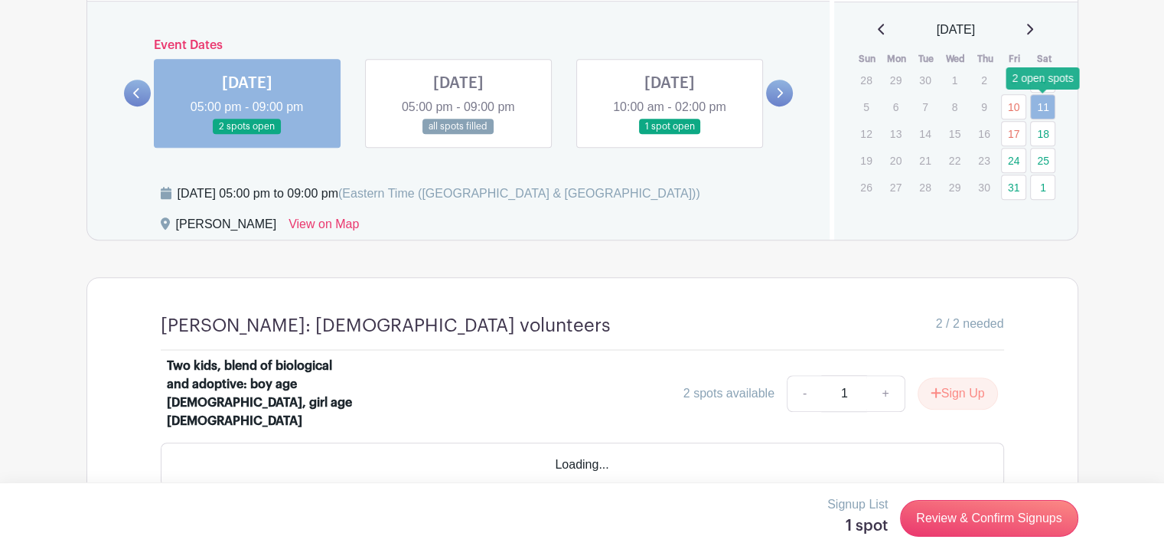
scroll to position [987, 0]
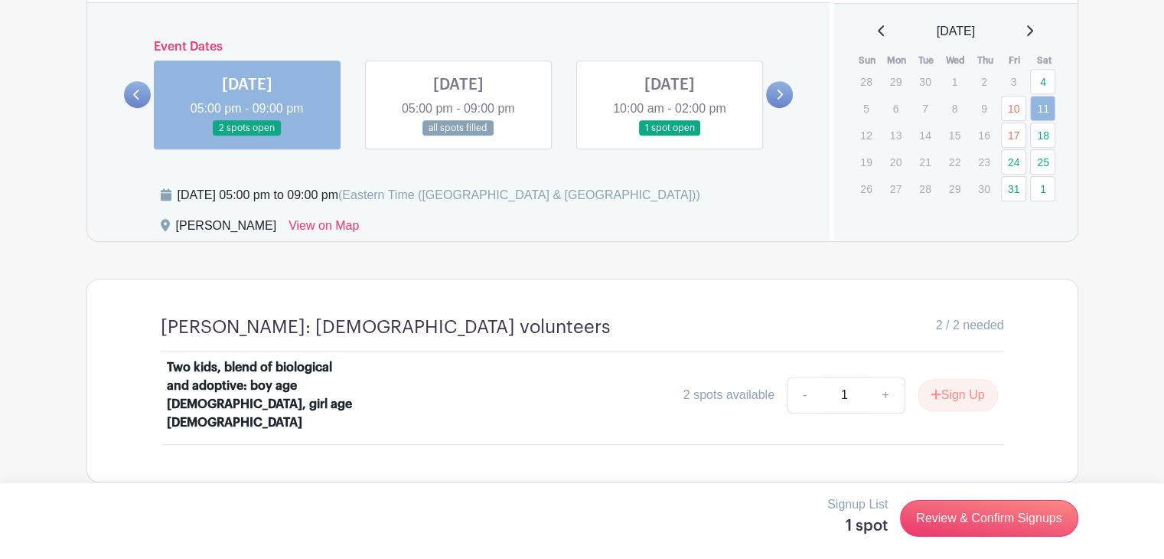
click at [1026, 157] on td "24" at bounding box center [1016, 162] width 30 height 27
click at [1017, 161] on link "24" at bounding box center [1013, 161] width 25 height 25
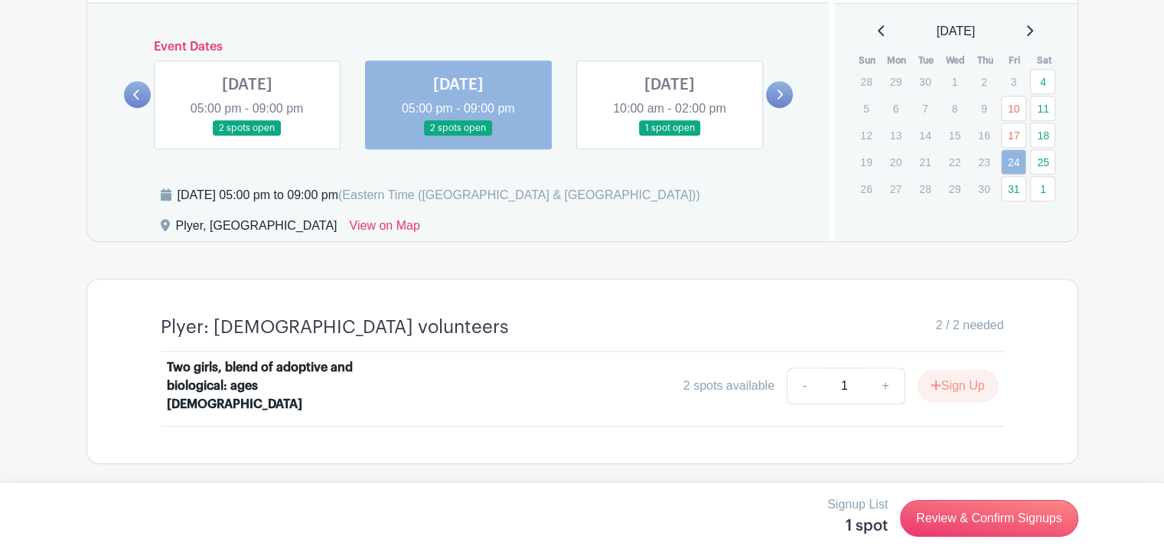
scroll to position [969, 0]
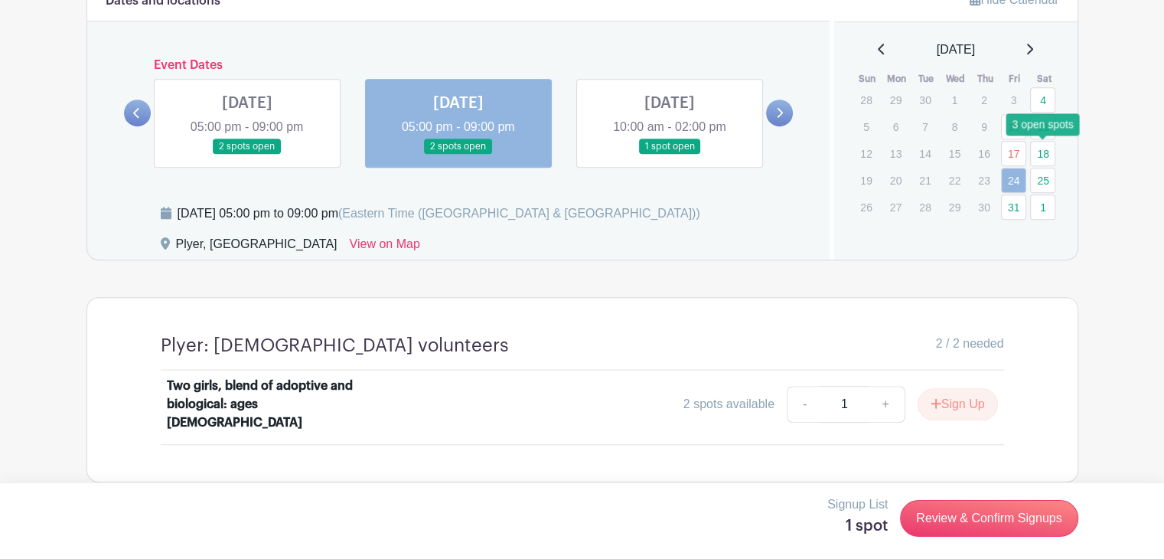
click at [1043, 163] on link "18" at bounding box center [1042, 153] width 25 height 25
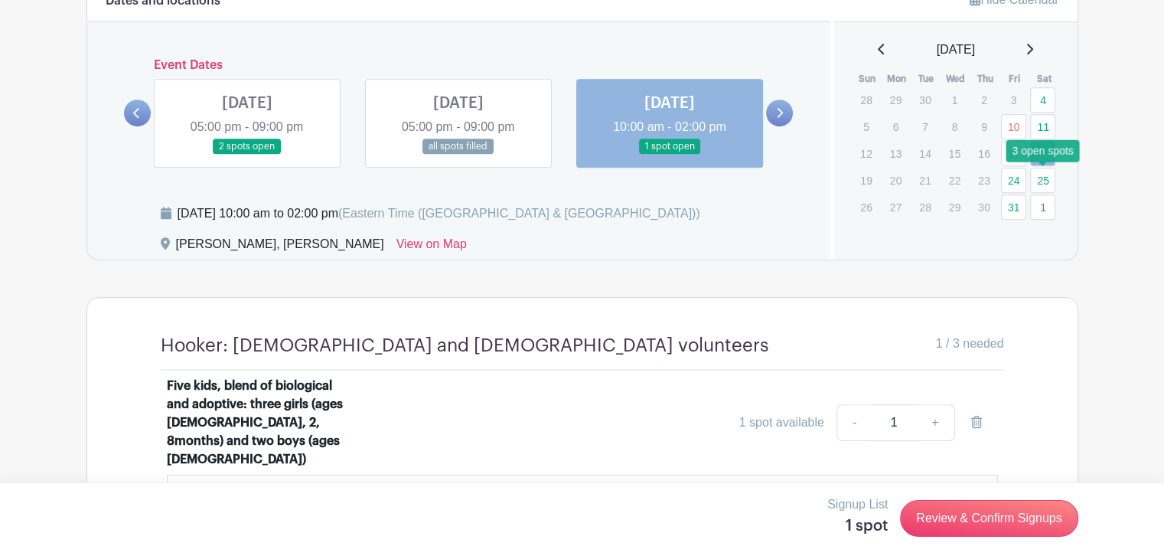
click at [1044, 180] on link "25" at bounding box center [1042, 180] width 25 height 25
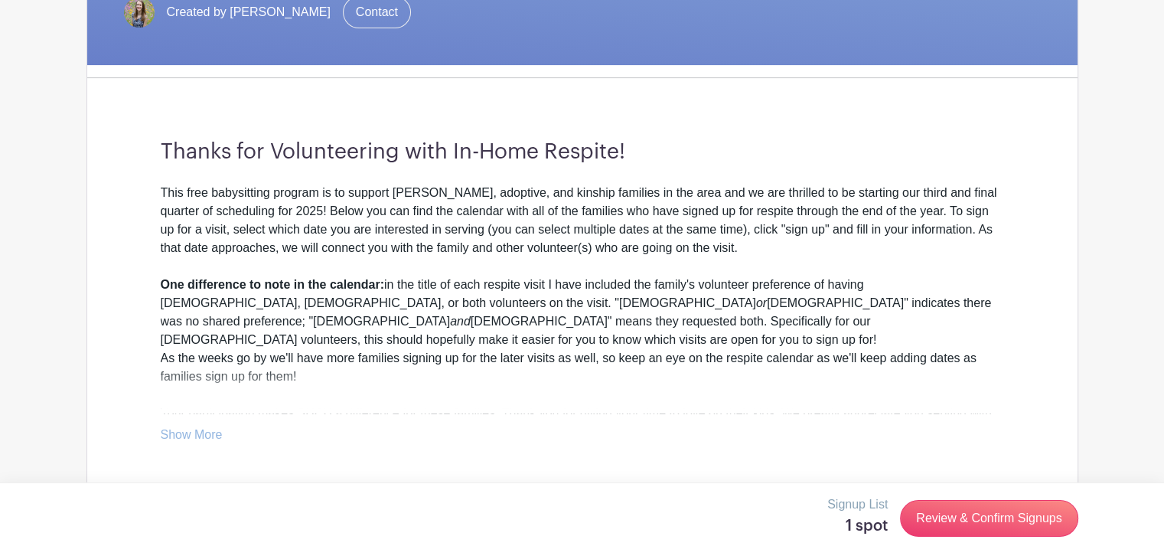
scroll to position [337, 0]
